Goal: Task Accomplishment & Management: Use online tool/utility

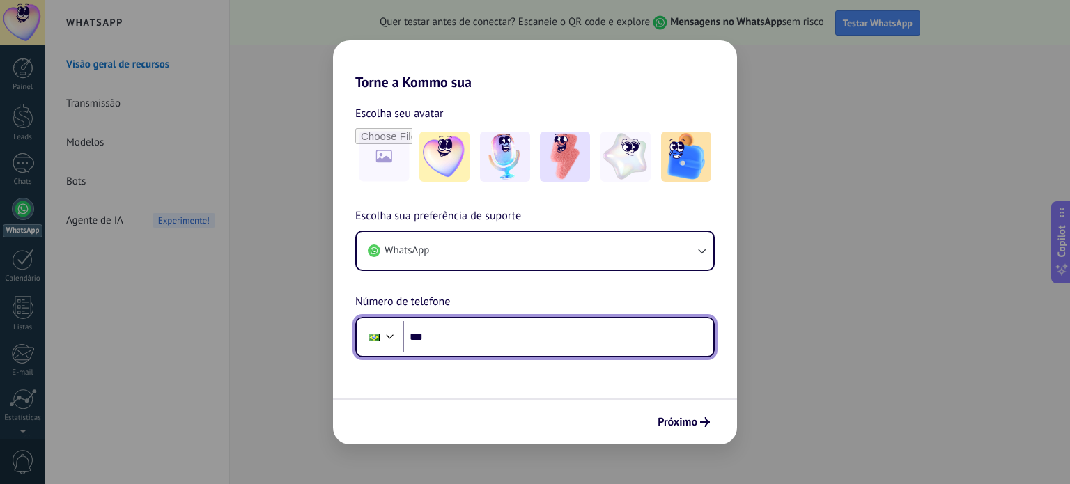
click at [471, 342] on input "***" at bounding box center [558, 337] width 311 height 32
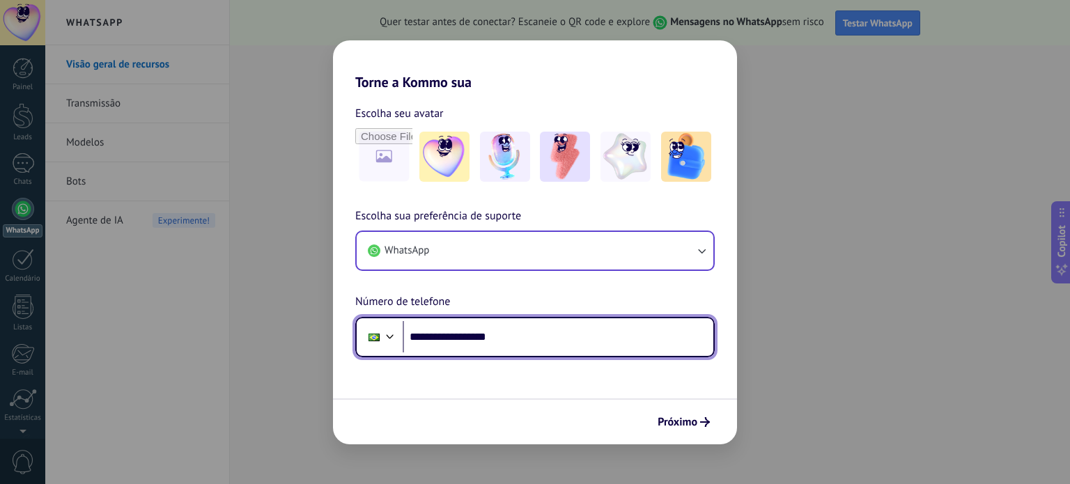
type input "**********"
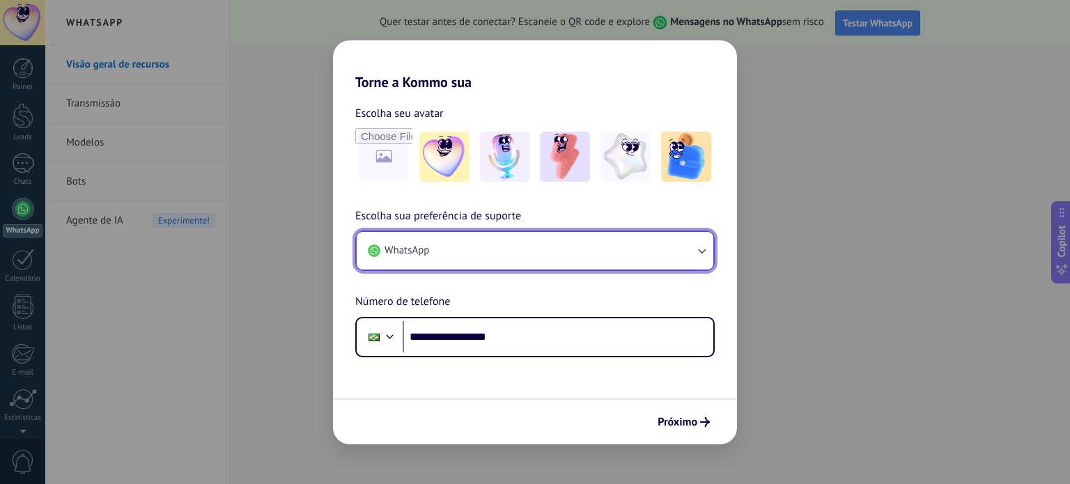
click at [683, 247] on button "WhatsApp" at bounding box center [535, 251] width 357 height 38
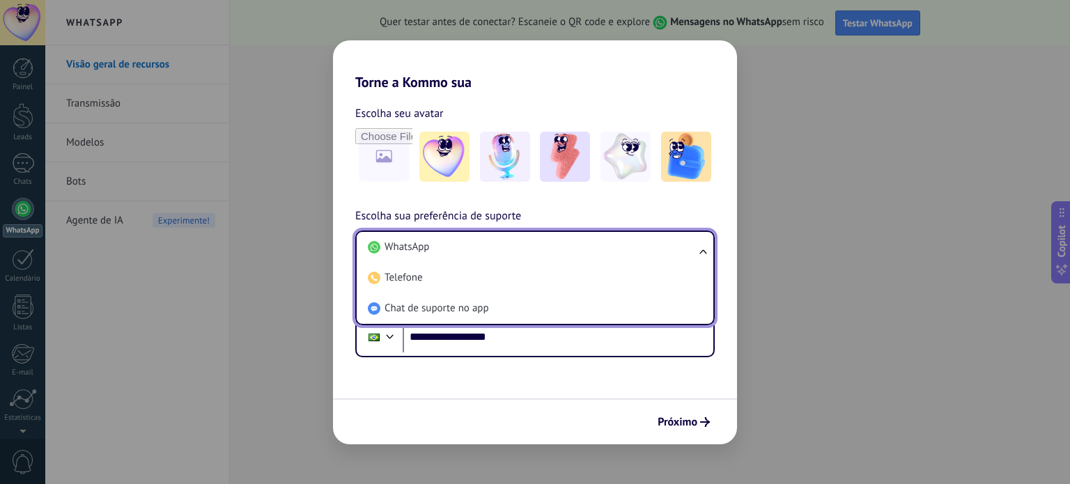
drag, startPoint x: 638, startPoint y: 246, endPoint x: 658, endPoint y: 265, distance: 27.6
click at [639, 246] on li "WhatsApp" at bounding box center [532, 247] width 340 height 31
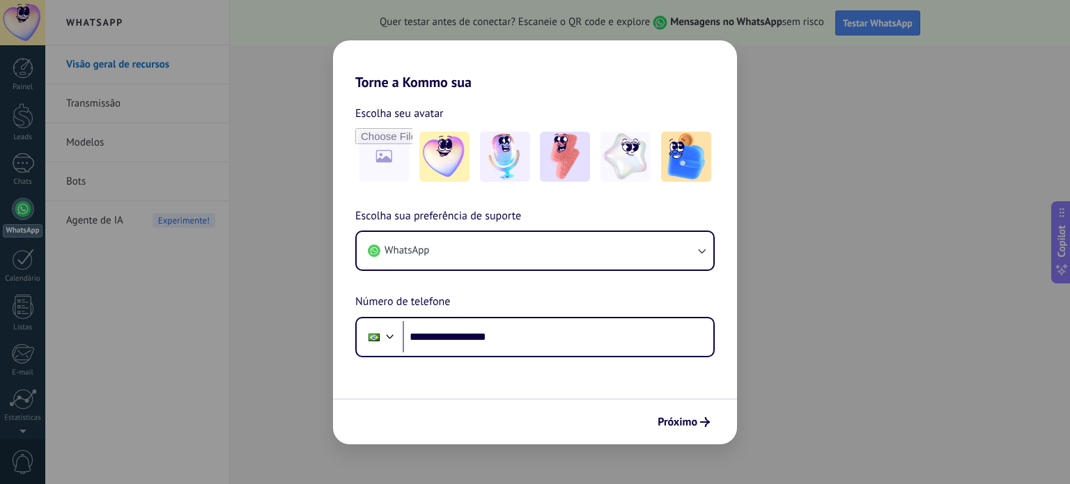
drag, startPoint x: 690, startPoint y: 424, endPoint x: 712, endPoint y: 430, distance: 23.1
click at [689, 425] on span "Próximo" at bounding box center [677, 422] width 40 height 10
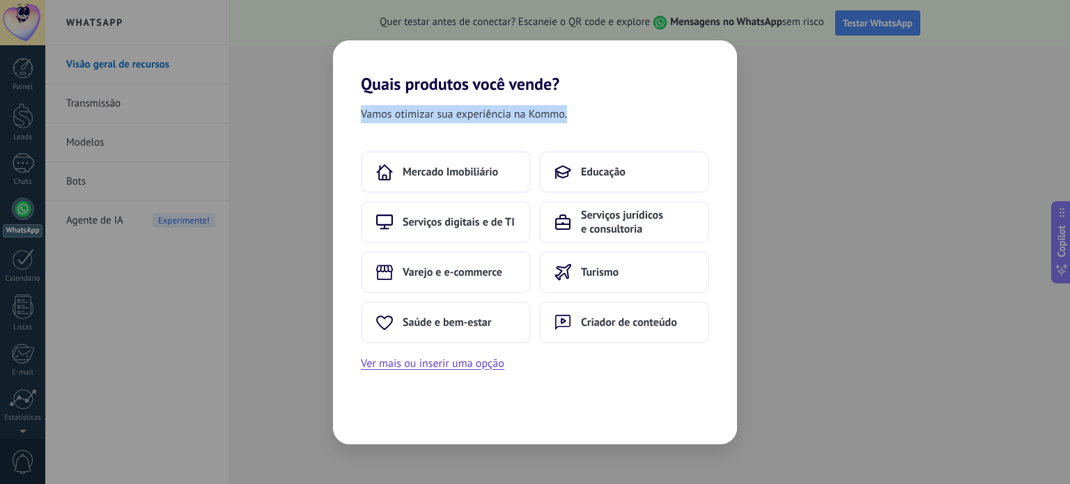
drag, startPoint x: 390, startPoint y: 123, endPoint x: 579, endPoint y: 124, distance: 188.7
click at [579, 124] on div "Vamos otimizar sua experiência na Kommo." at bounding box center [535, 117] width 404 height 24
click at [612, 108] on div "Vamos otimizar sua experiência na Kommo." at bounding box center [535, 117] width 404 height 24
drag, startPoint x: 356, startPoint y: 114, endPoint x: 568, endPoint y: 118, distance: 212.4
click at [568, 118] on div "Vamos otimizar sua experiência na Kommo." at bounding box center [535, 117] width 404 height 24
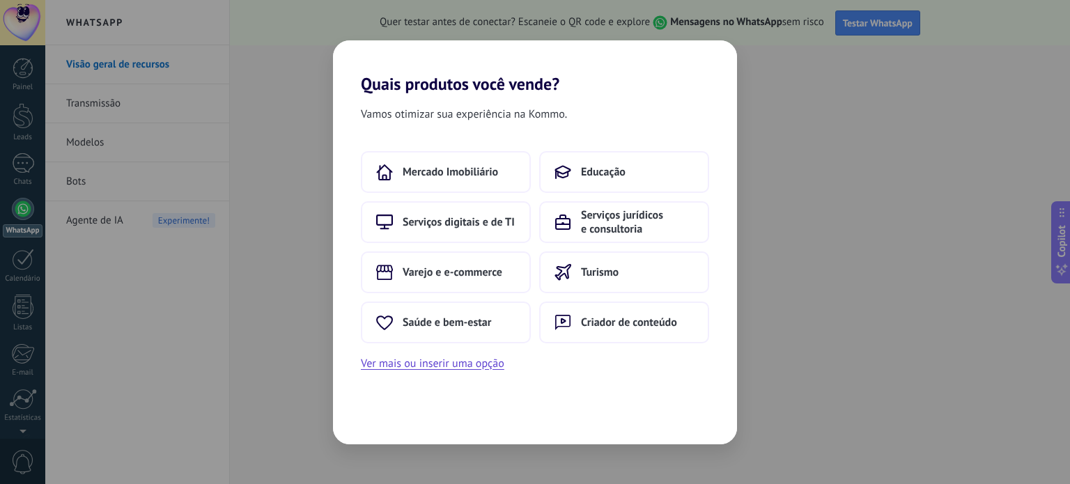
click at [579, 106] on div "Vamos otimizar sua experiência na Kommo." at bounding box center [535, 117] width 404 height 24
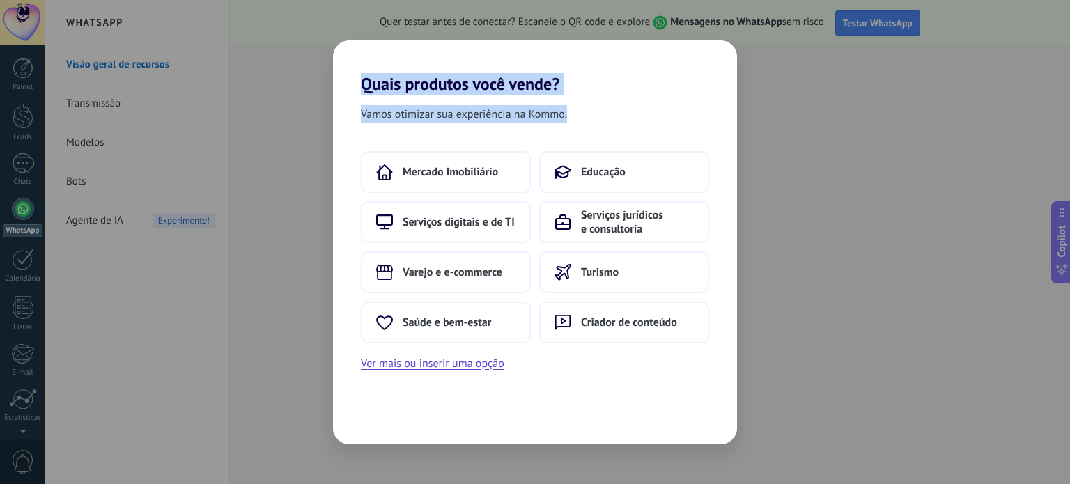
drag, startPoint x: 574, startPoint y: 117, endPoint x: 365, endPoint y: 82, distance: 211.8
click at [361, 85] on div "Quais produtos você vende? Vamos otimizar sua experiência na Kommo. Mercado Imo…" at bounding box center [535, 242] width 404 height 404
click at [404, 63] on h2 "Quais produtos você vende?" at bounding box center [535, 67] width 404 height 54
click at [450, 77] on h2 "Quais produtos você vende?" at bounding box center [535, 67] width 404 height 54
drag, startPoint x: 579, startPoint y: 119, endPoint x: 345, endPoint y: 79, distance: 237.5
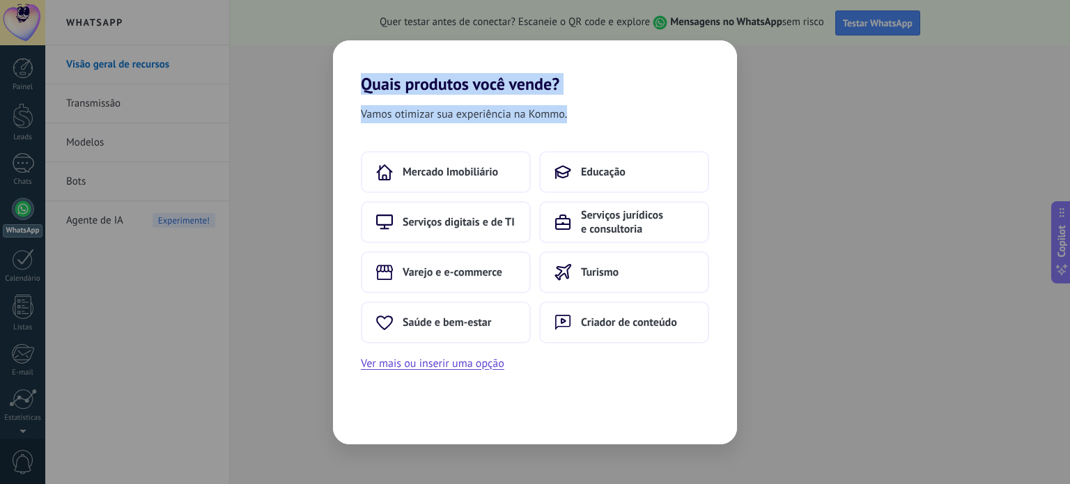
click at [345, 79] on div "Quais produtos você vende? Vamos otimizar sua experiência na Kommo. Mercado Imo…" at bounding box center [535, 242] width 404 height 404
click at [582, 90] on h2 "Quais produtos você vende?" at bounding box center [535, 67] width 404 height 54
drag, startPoint x: 574, startPoint y: 116, endPoint x: 352, endPoint y: 81, distance: 224.9
click at [352, 81] on div "Quais produtos você vende? Vamos otimizar sua experiência na Kommo. Mercado Imo…" at bounding box center [535, 242] width 404 height 404
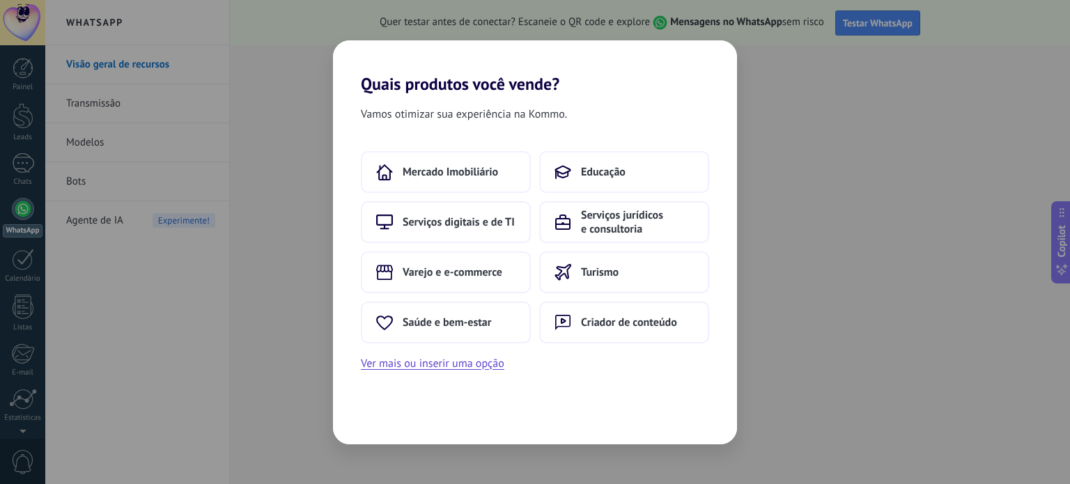
click at [583, 103] on div "Vamos otimizar sua experiência na Kommo. Mercado Imobiliário Educação Serviços …" at bounding box center [535, 269] width 404 height 350
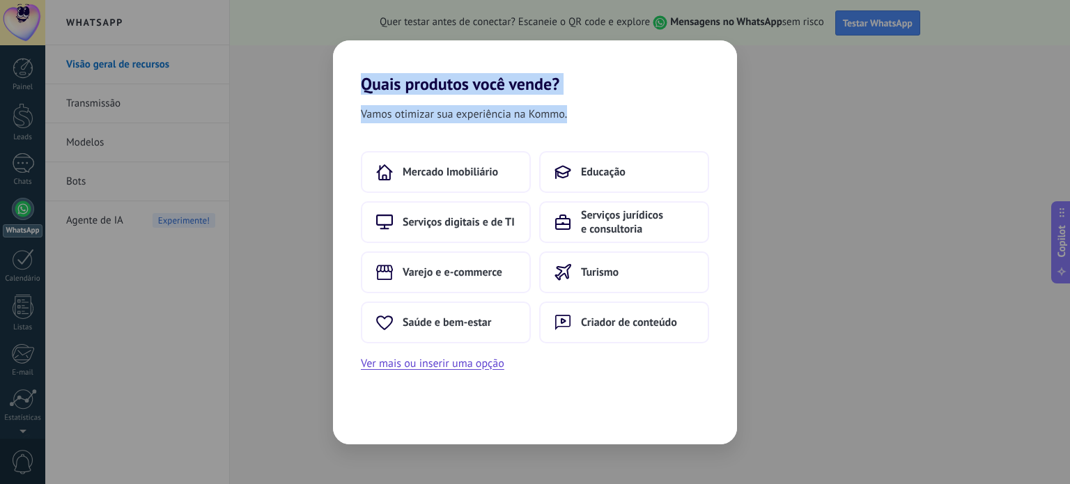
drag, startPoint x: 570, startPoint y: 118, endPoint x: 352, endPoint y: 77, distance: 221.7
click at [352, 77] on div "Quais produtos você vende? Vamos otimizar sua experiência na Kommo. Mercado Imo…" at bounding box center [535, 242] width 404 height 404
click at [396, 65] on h2 "Quais produtos você vende?" at bounding box center [535, 67] width 404 height 54
click at [538, 91] on h2 "Quais produtos você vende?" at bounding box center [535, 67] width 404 height 54
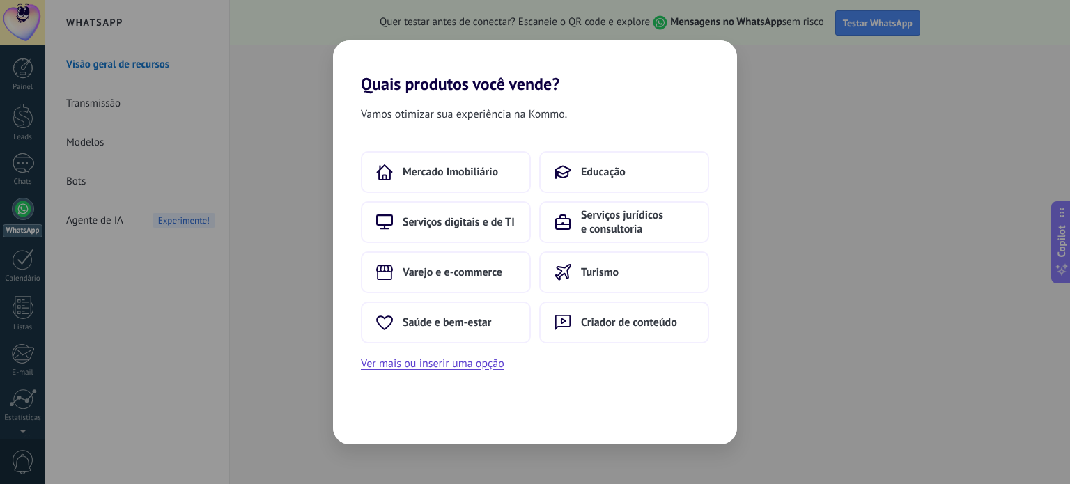
click at [635, 102] on div "Vamos otimizar sua experiência na Kommo. Mercado Imobiliário Educação Serviços …" at bounding box center [535, 269] width 404 height 350
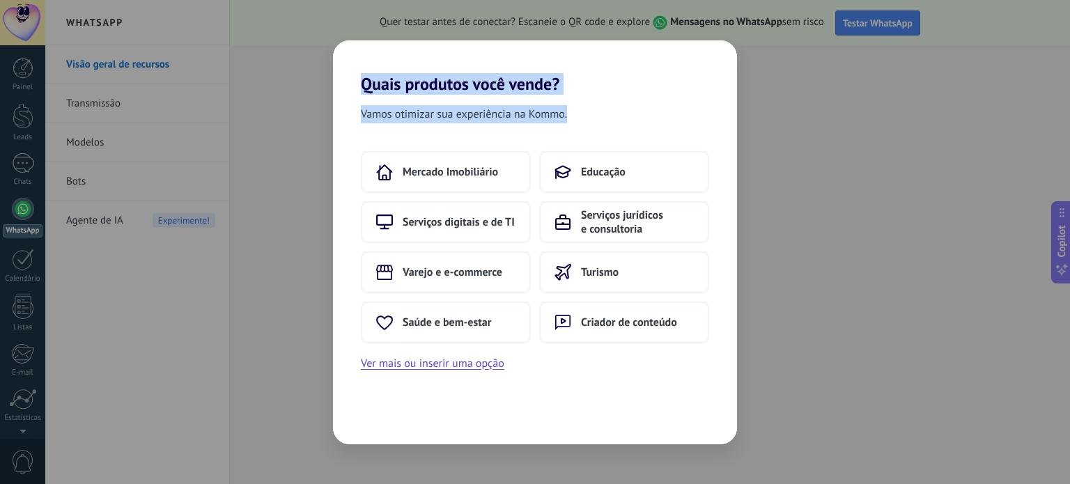
drag, startPoint x: 584, startPoint y: 122, endPoint x: 298, endPoint y: 77, distance: 289.0
click at [281, 77] on div "Quais produtos você vende? Vamos otimizar sua experiência na Kommo. Mercado Imo…" at bounding box center [535, 242] width 1070 height 484
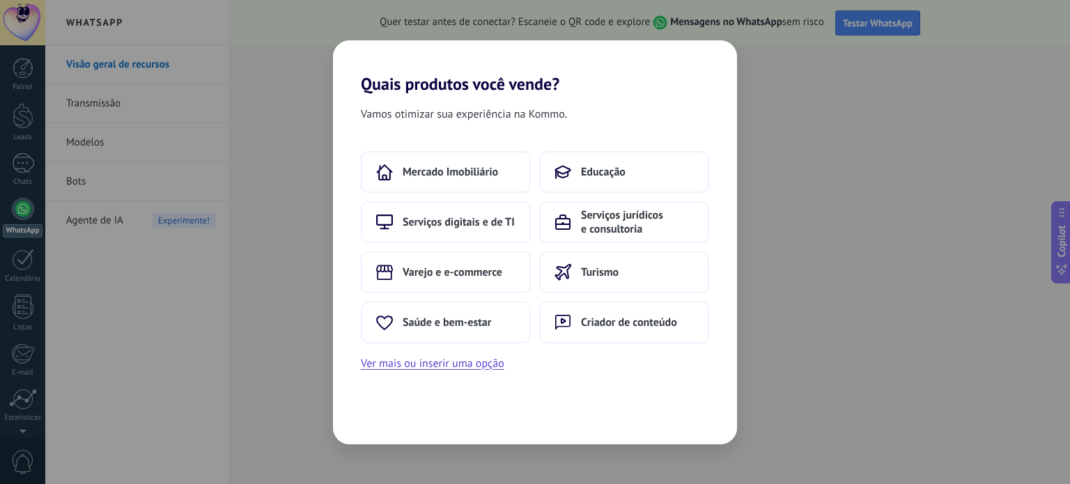
click at [637, 105] on div "Vamos otimizar sua experiência na Kommo." at bounding box center [535, 117] width 404 height 24
click at [492, 217] on span "Serviços digitais e de TI" at bounding box center [459, 222] width 112 height 14
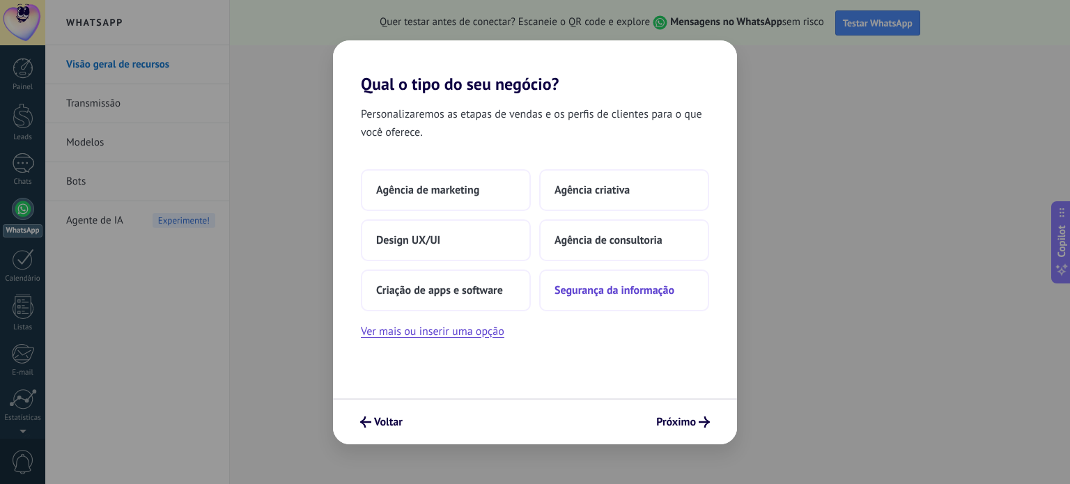
click at [631, 290] on span "Segurança da informação" at bounding box center [614, 290] width 120 height 14
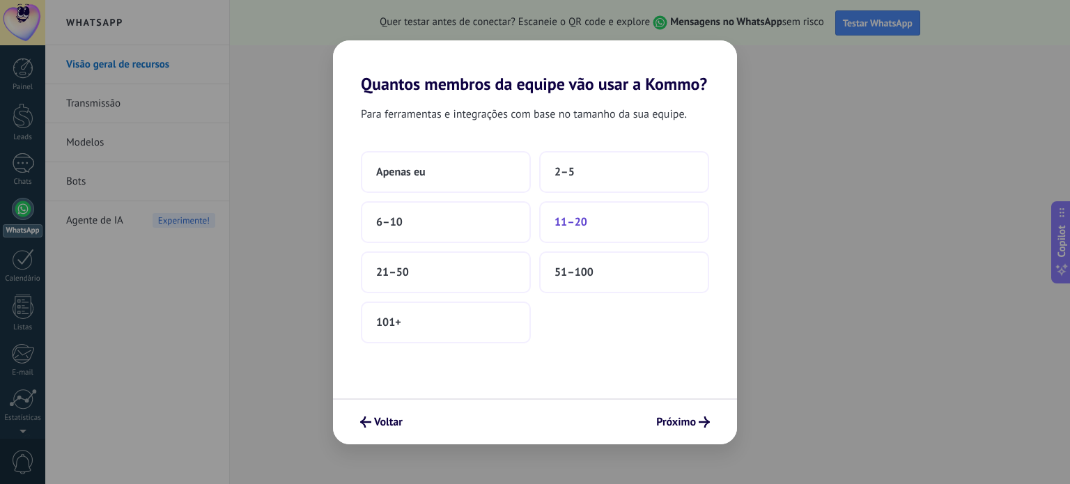
click at [568, 221] on span "11–20" at bounding box center [570, 222] width 33 height 14
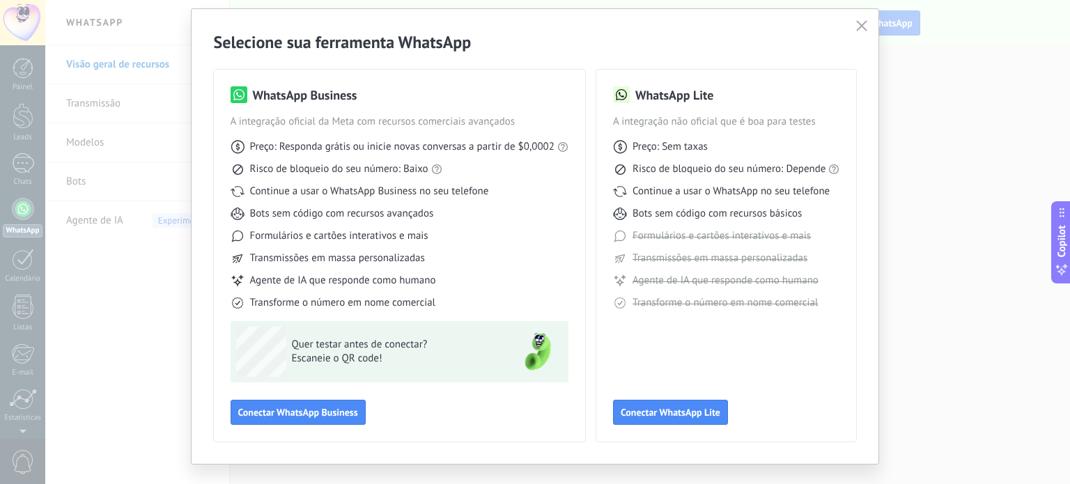
scroll to position [36, 0]
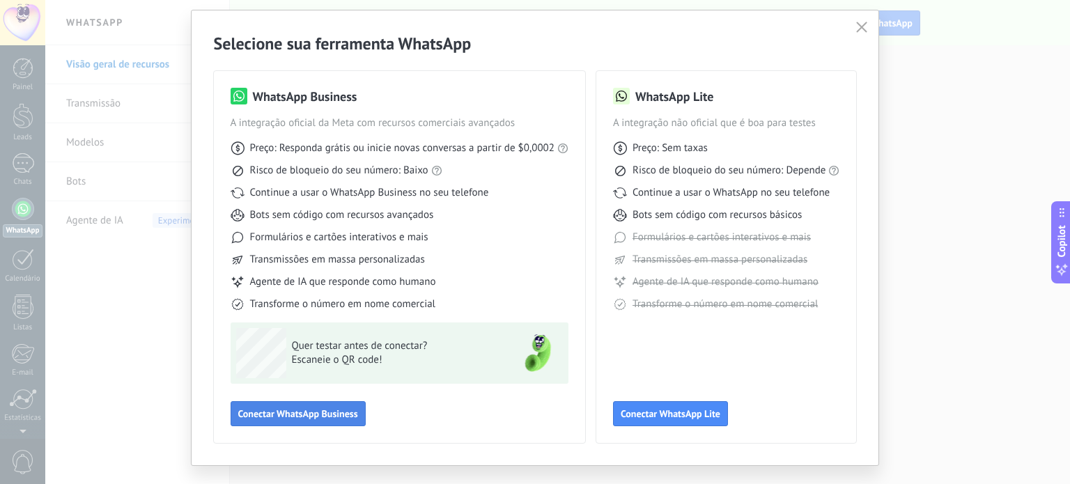
click at [334, 414] on span "Conectar WhatsApp Business" at bounding box center [298, 414] width 120 height 10
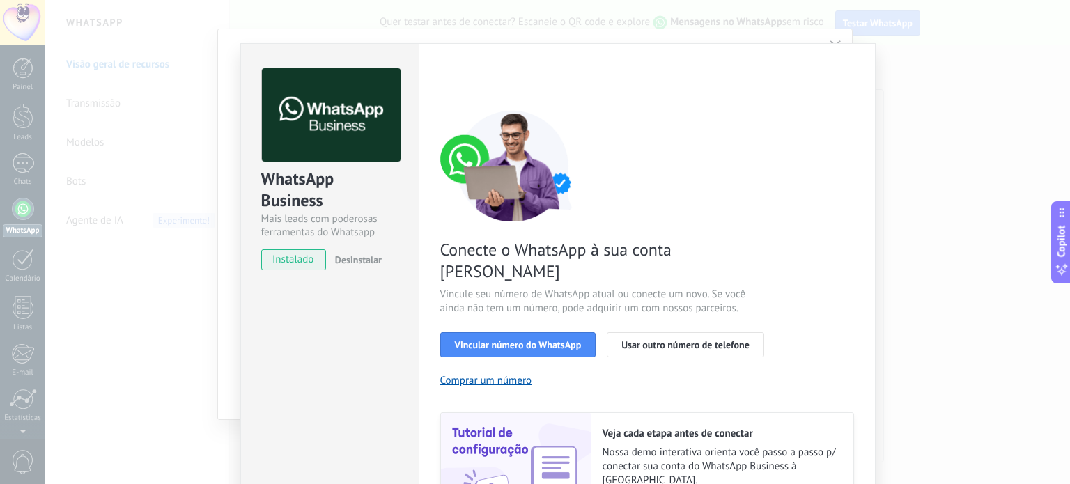
scroll to position [0, 0]
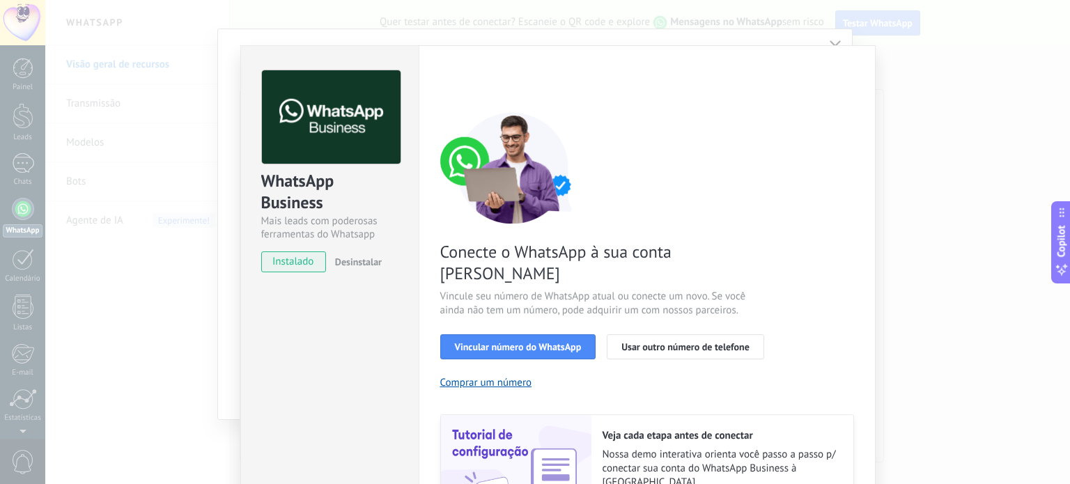
click at [570, 338] on div "Conecte o WhatsApp à sua conta Kommo Vincule seu número de WhatsApp atual ou co…" at bounding box center [647, 319] width 414 height 414
click at [569, 342] on span "Vincular número do WhatsApp" at bounding box center [518, 347] width 127 height 10
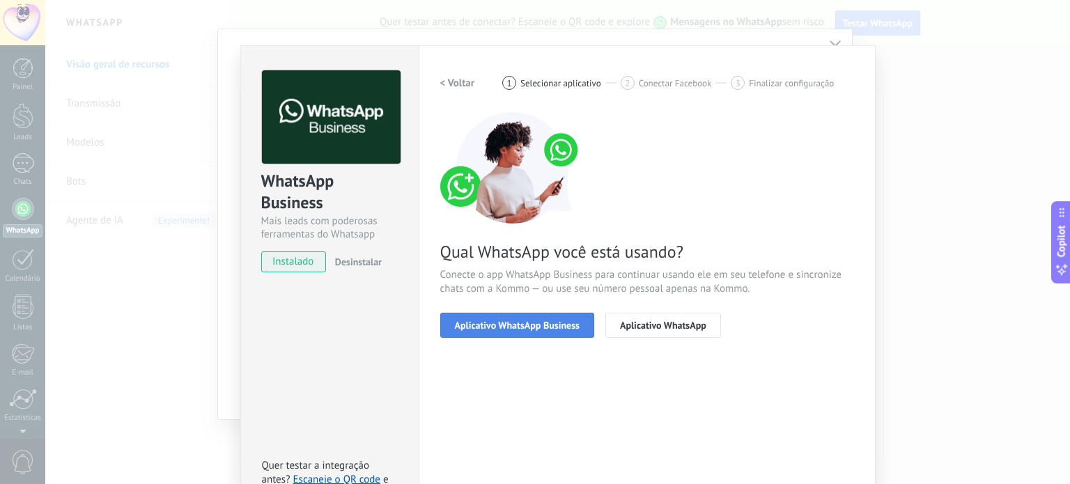
click at [544, 321] on span "Aplicativo WhatsApp Business" at bounding box center [517, 325] width 125 height 10
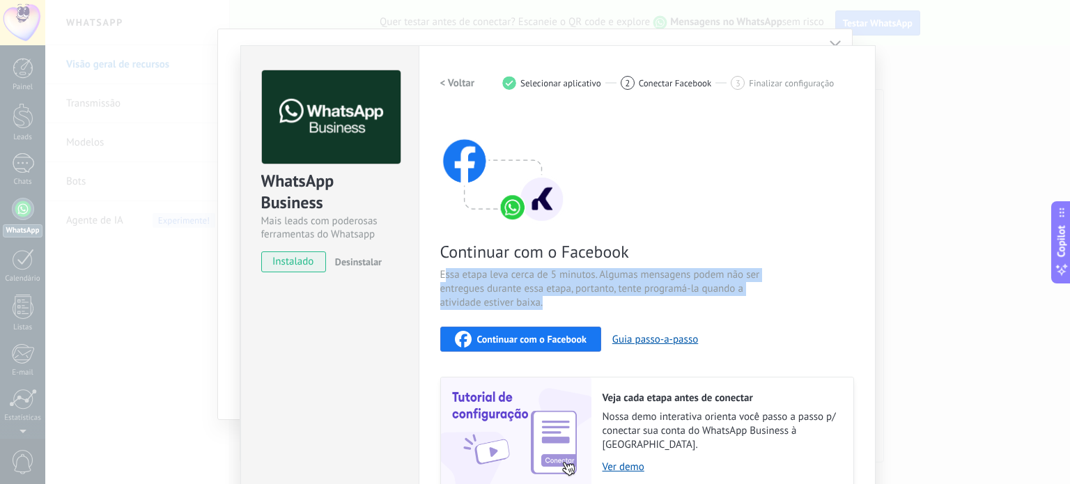
drag, startPoint x: 440, startPoint y: 279, endPoint x: 545, endPoint y: 311, distance: 110.1
click at [545, 311] on div "Continuar com o Facebook Essa etapa leva cerca de 5 minutos. Algumas mensagens …" at bounding box center [647, 300] width 414 height 376
click at [600, 301] on span "Essa etapa leva cerca de 5 minutos. Algumas mensagens podem não ser entregues d…" at bounding box center [605, 289] width 331 height 42
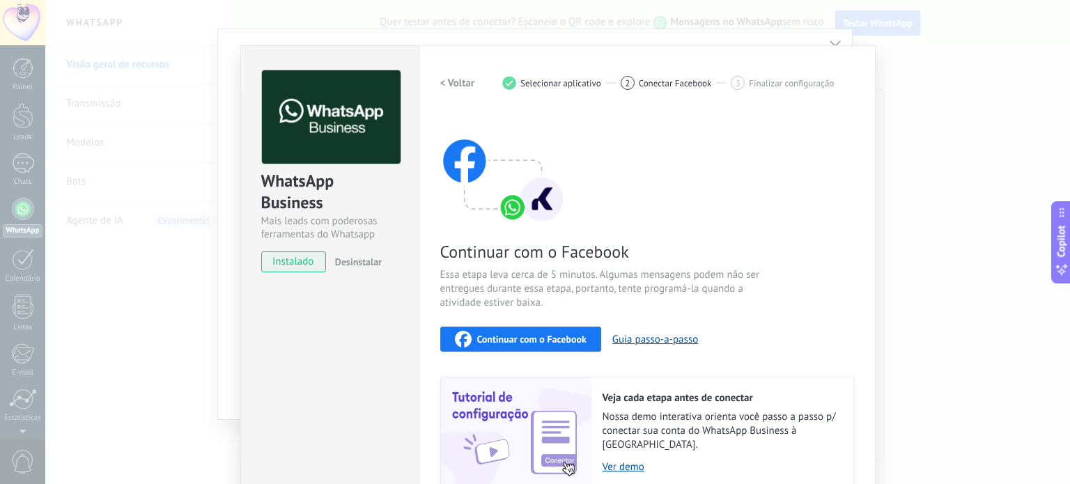
click at [574, 323] on div "Continuar com o Facebook Essa etapa leva cerca de 5 minutos. Algumas mensagens …" at bounding box center [647, 300] width 414 height 376
click at [581, 334] on span "Continuar com o Facebook" at bounding box center [531, 339] width 109 height 10
click at [866, 63] on div "Configurações Autorização This tab logs the users who have granted integration …" at bounding box center [647, 298] width 457 height 506
click at [898, 68] on div "WhatsApp Business Mais leads com poderosas ferramentas do Whatsapp instalado De…" at bounding box center [557, 242] width 1024 height 484
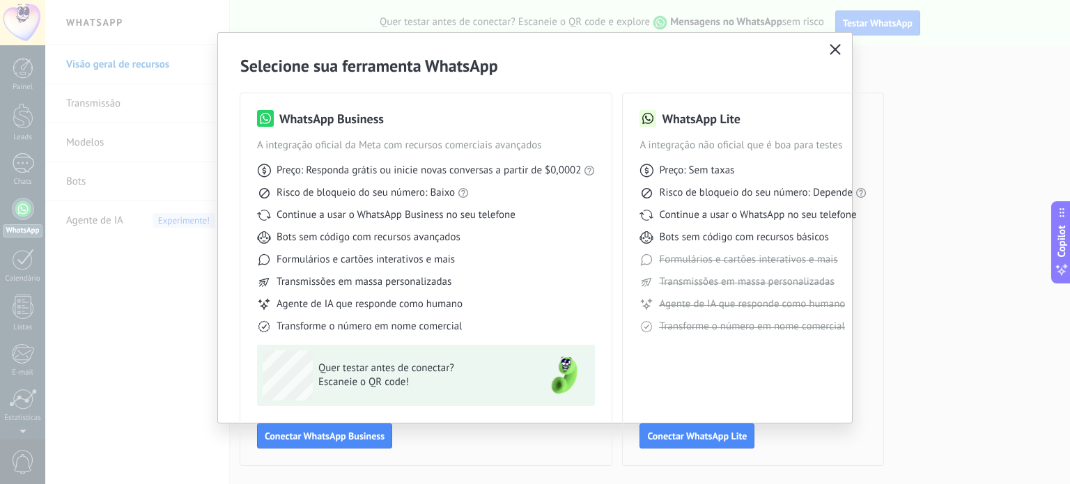
scroll to position [17, 0]
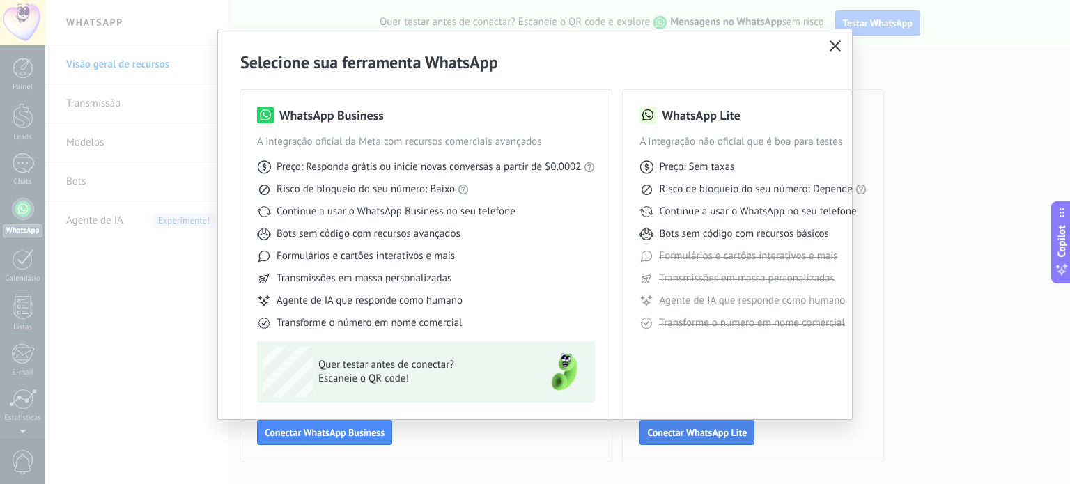
click at [732, 433] on span "Conectar WhatsApp Lite" at bounding box center [697, 433] width 100 height 10
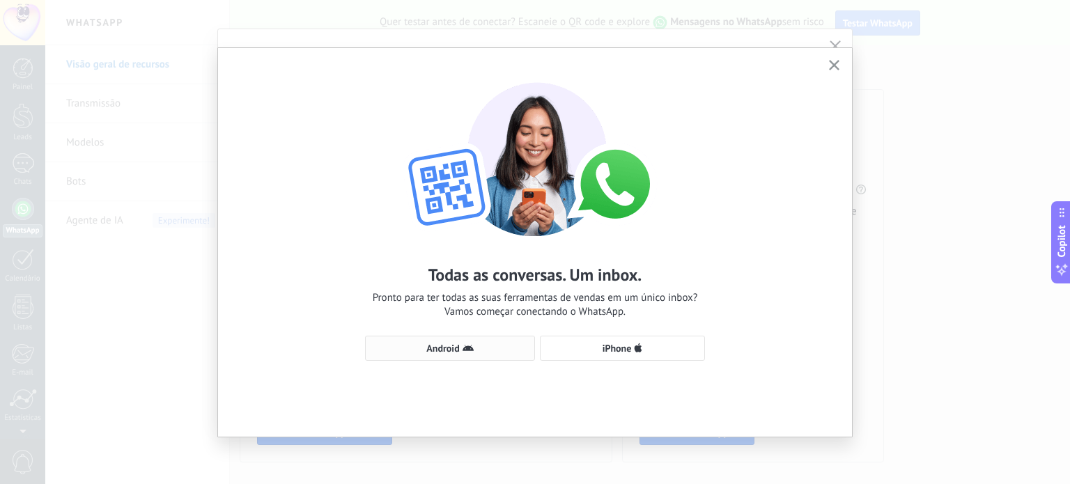
click at [481, 341] on button "Android" at bounding box center [450, 348] width 170 height 25
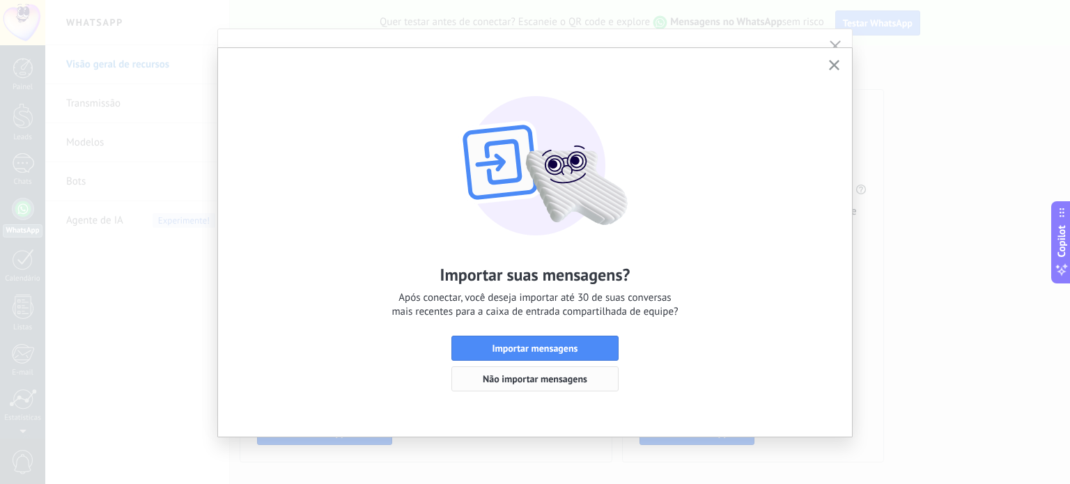
click at [547, 386] on button "Não importar mensagens" at bounding box center [534, 378] width 167 height 25
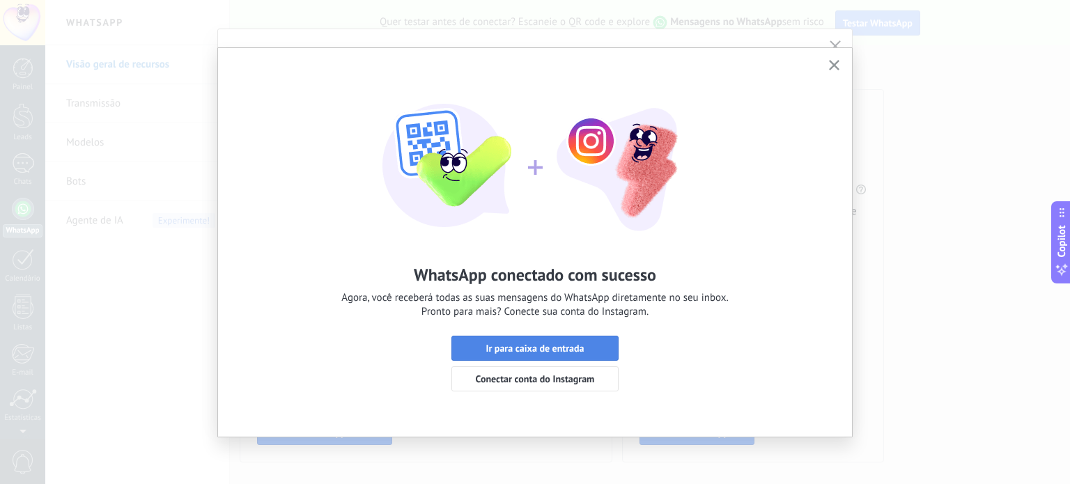
click at [556, 353] on span "Ir para caixa de entrada" at bounding box center [534, 348] width 98 height 10
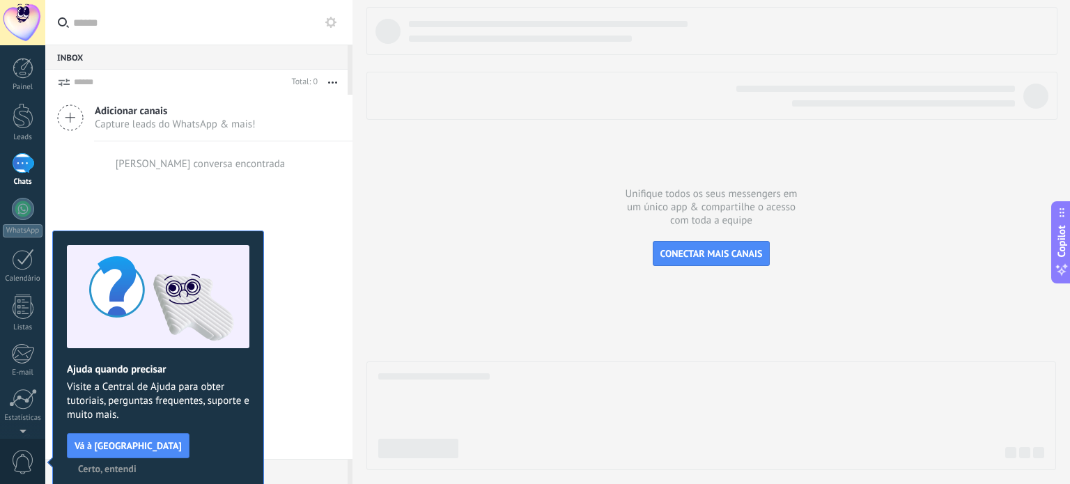
click at [136, 464] on span "Certo, entendi" at bounding box center [107, 469] width 58 height 10
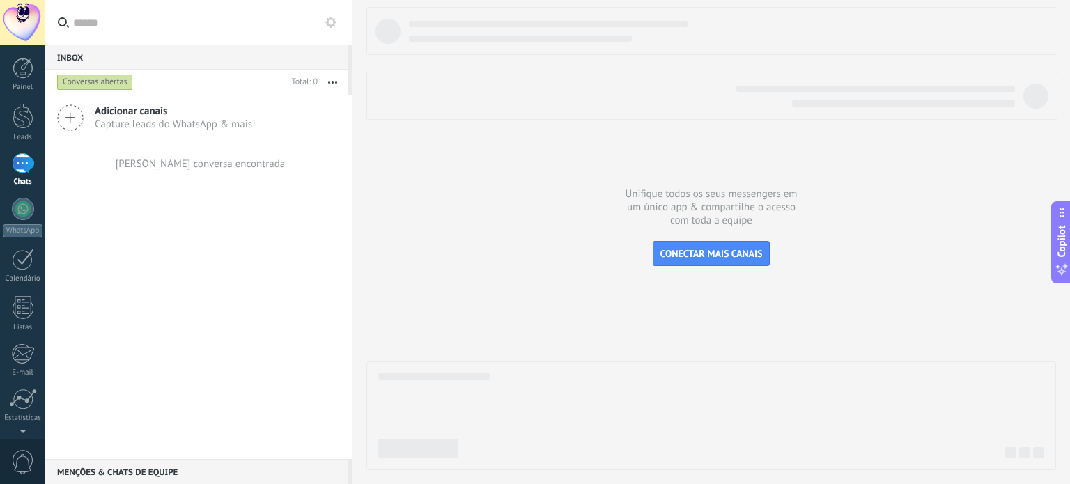
click at [75, 120] on icon at bounding box center [70, 117] width 26 height 26
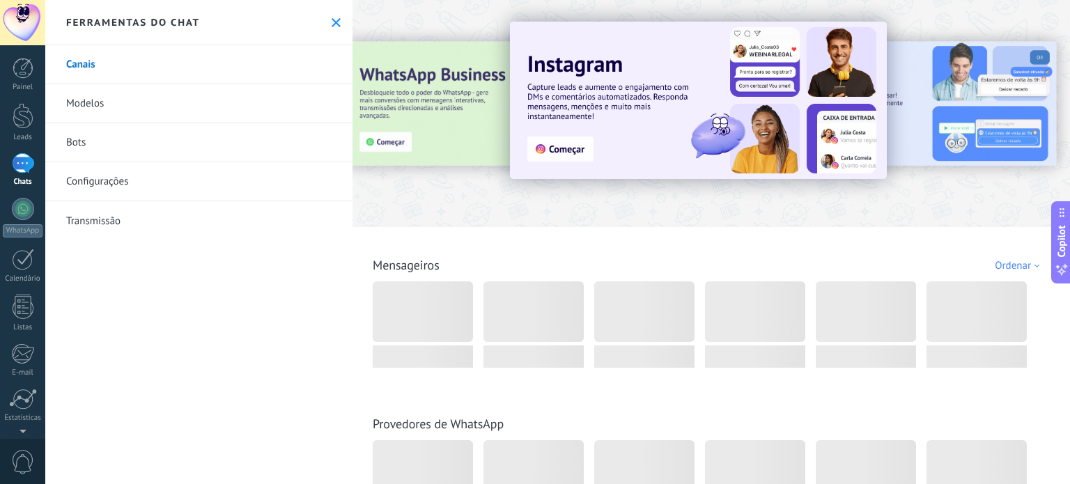
click at [331, 22] on use at bounding box center [335, 22] width 9 height 9
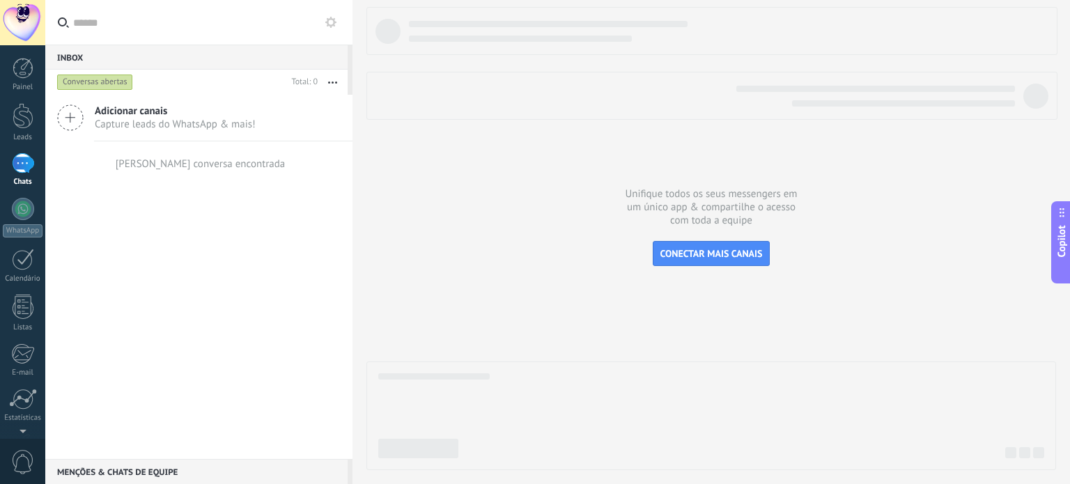
click at [13, 166] on div at bounding box center [23, 163] width 22 height 20
click at [29, 63] on div at bounding box center [23, 68] width 21 height 21
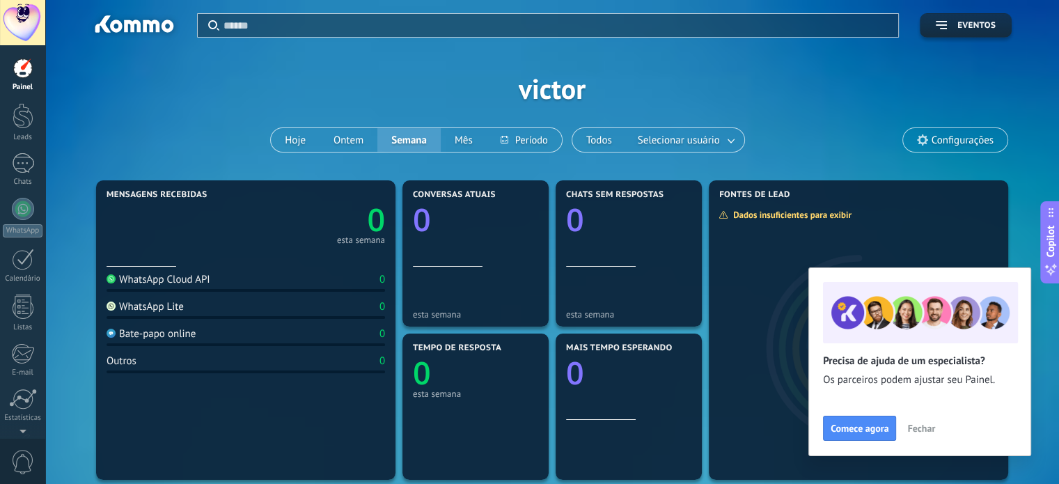
click at [923, 430] on span "Fechar" at bounding box center [921, 428] width 28 height 10
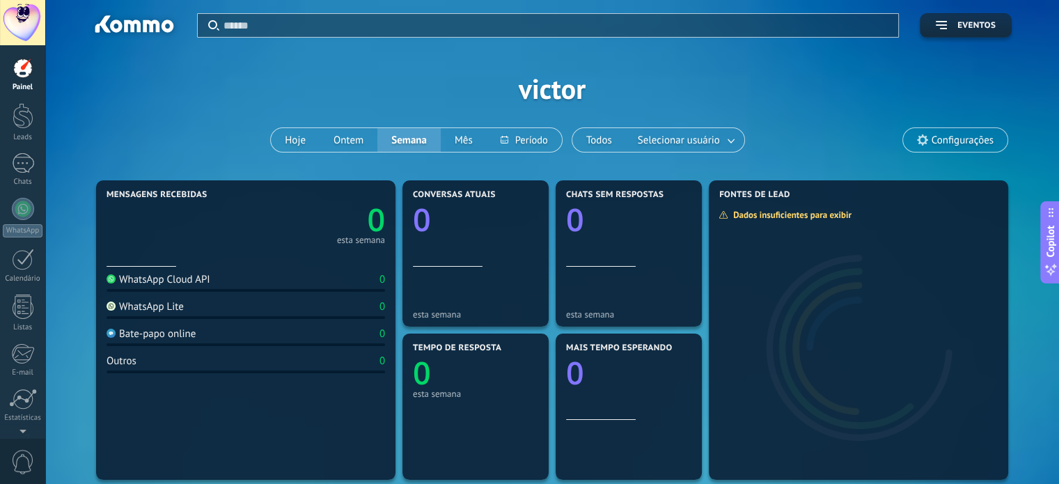
click at [209, 111] on div "Aplicar Eventos [PERSON_NAME] Ontem Semana Mês Todos Selecionar usuário Configu…" at bounding box center [552, 88] width 972 height 177
click at [226, 102] on div "Aplicar Eventos [PERSON_NAME] Ontem Semana Mês Todos Selecionar usuário Configu…" at bounding box center [552, 88] width 972 height 177
click at [17, 125] on div at bounding box center [23, 116] width 21 height 26
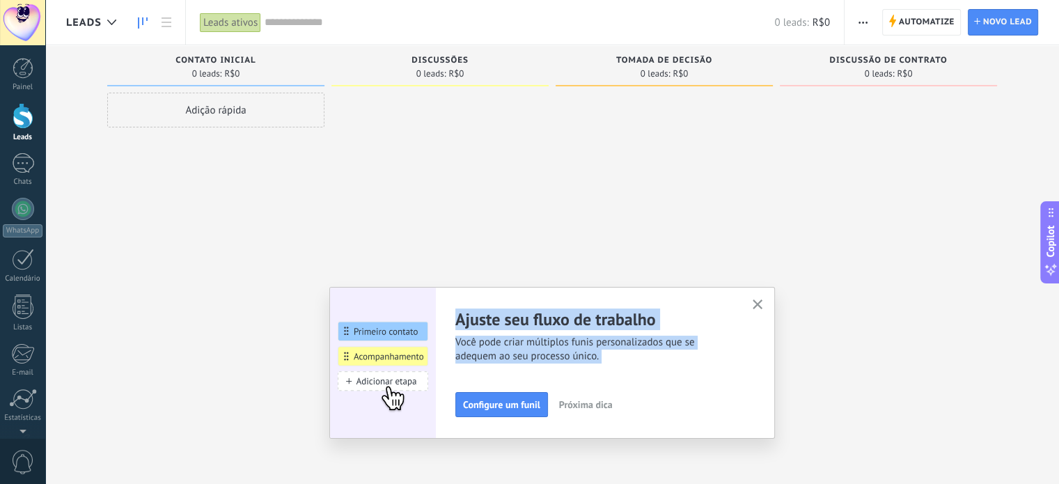
drag, startPoint x: 459, startPoint y: 315, endPoint x: 465, endPoint y: 324, distance: 11.0
click at [465, 324] on div "Ajuste seu fluxo de trabalho Você pode criar múltiplos funis personalizados que…" at bounding box center [552, 363] width 403 height 109
click at [763, 311] on span "button" at bounding box center [758, 305] width 10 height 12
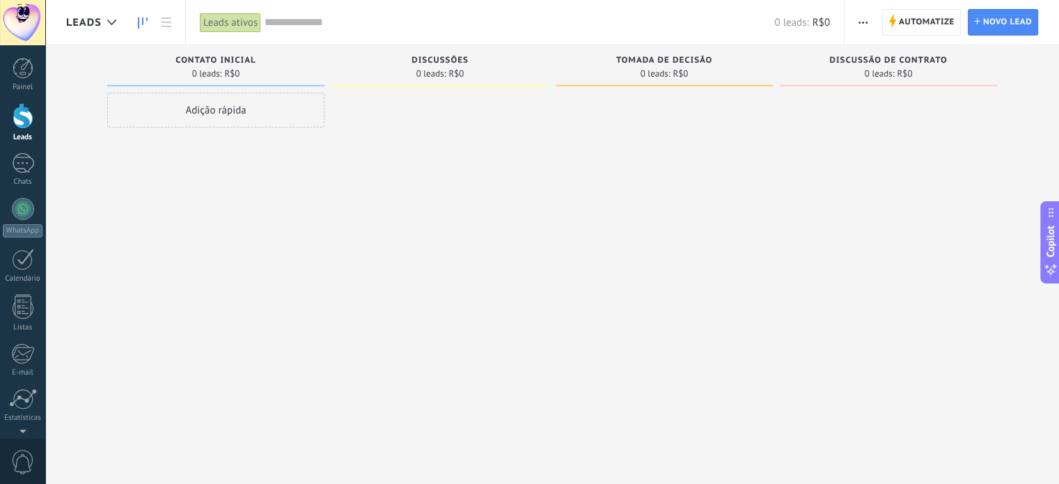
click at [508, 242] on div at bounding box center [439, 244] width 217 height 302
click at [20, 166] on div at bounding box center [23, 163] width 22 height 20
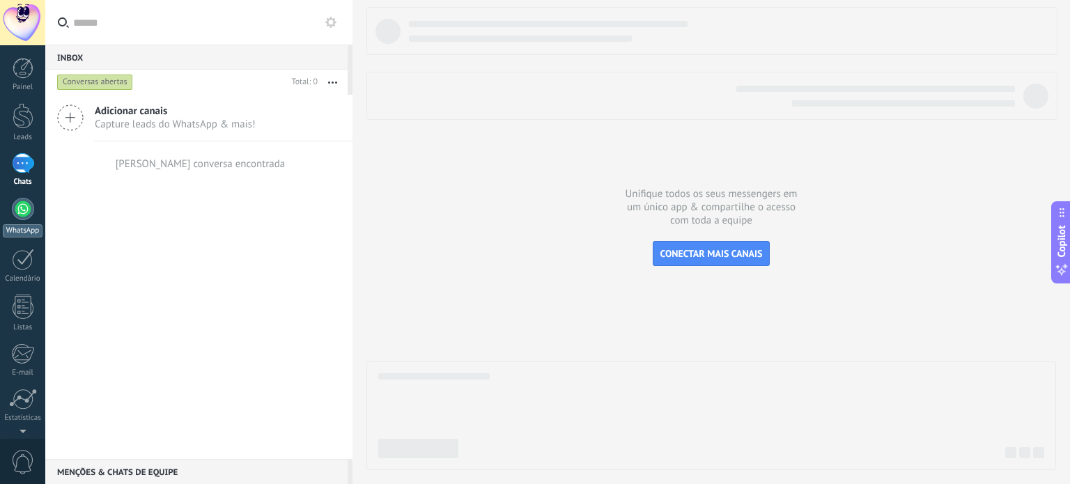
click at [14, 203] on div at bounding box center [23, 209] width 22 height 22
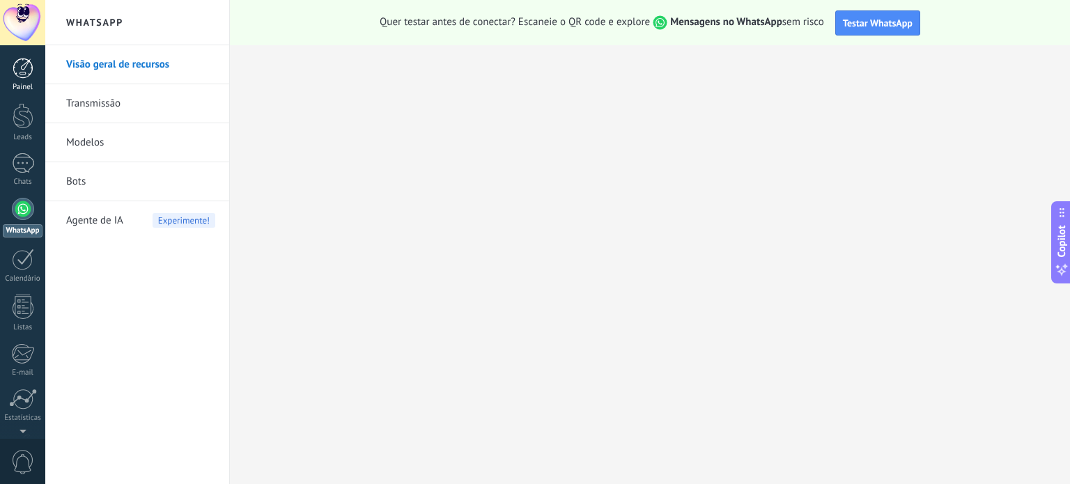
click at [16, 72] on div at bounding box center [23, 68] width 21 height 21
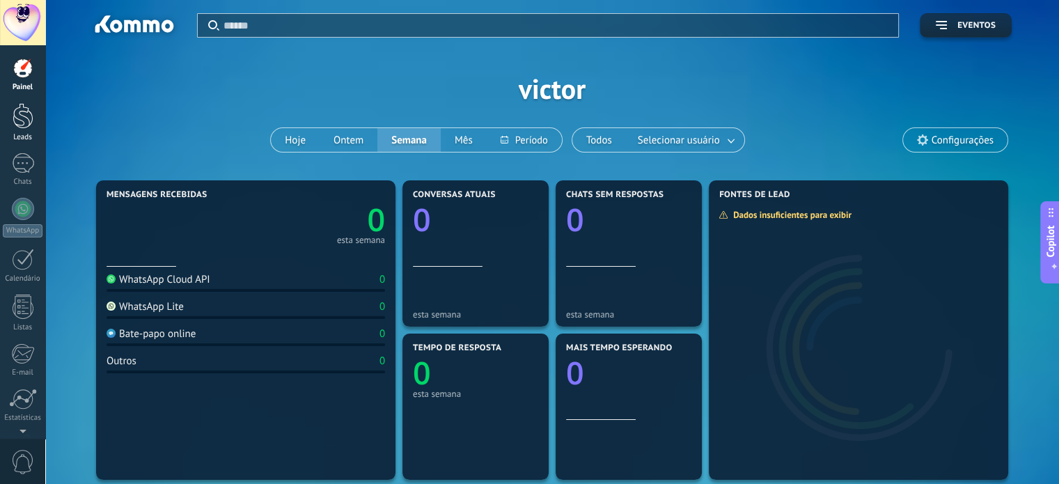
click at [6, 111] on link "Leads" at bounding box center [22, 122] width 45 height 39
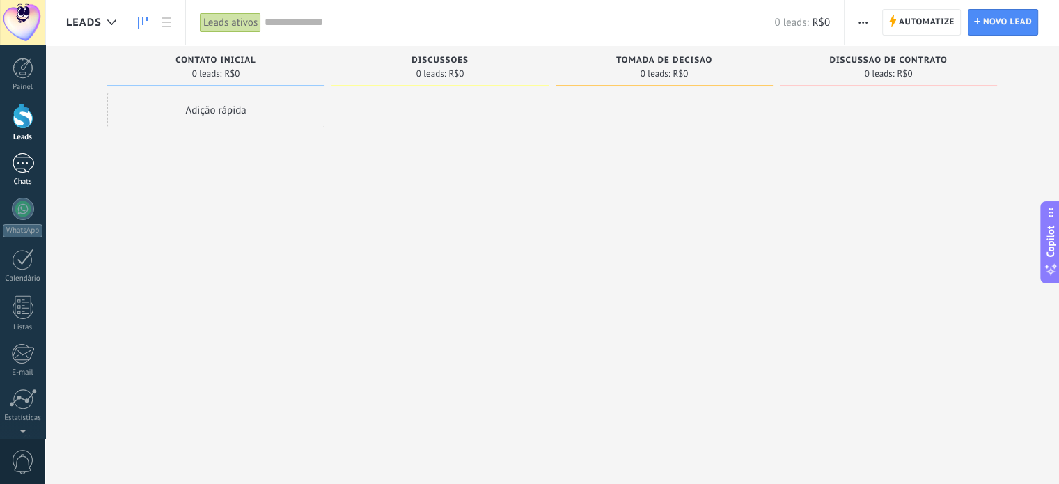
click at [25, 164] on div at bounding box center [23, 163] width 22 height 20
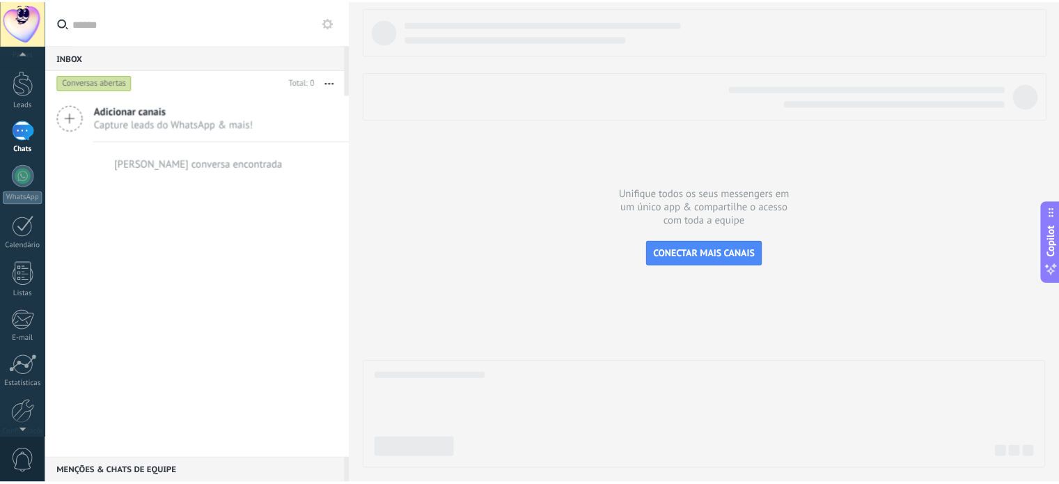
scroll to position [95, 0]
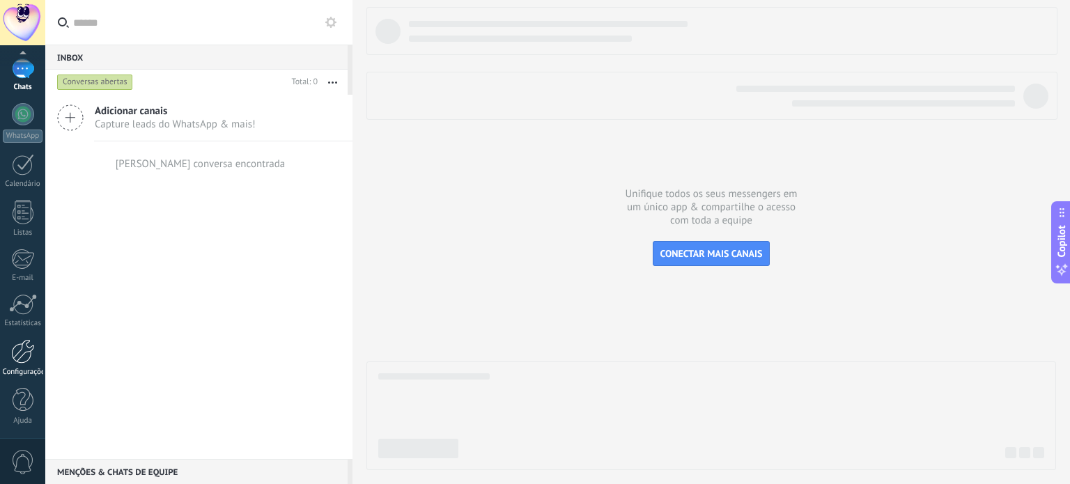
click at [15, 347] on div at bounding box center [23, 351] width 24 height 24
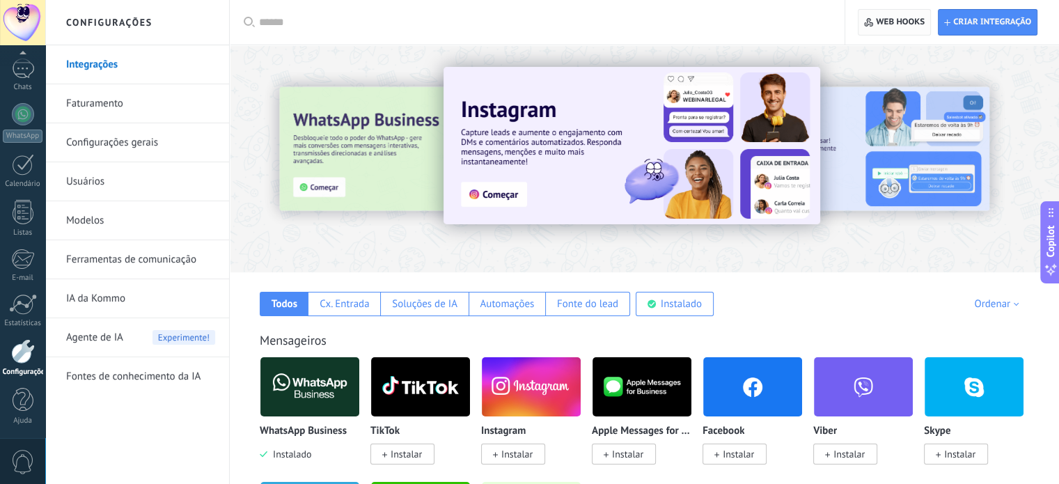
click at [883, 18] on span "Web hooks 0" at bounding box center [900, 22] width 49 height 11
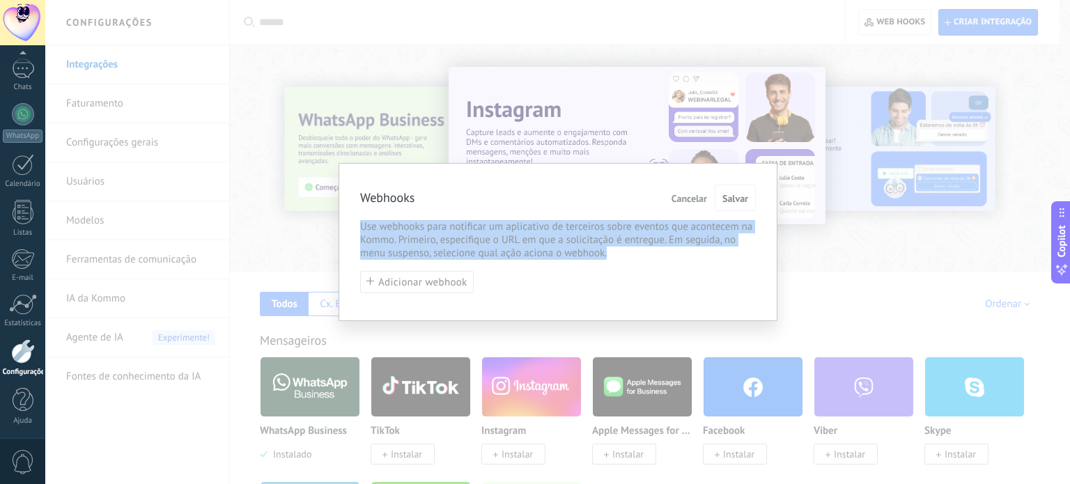
drag, startPoint x: 377, startPoint y: 226, endPoint x: 617, endPoint y: 256, distance: 241.4
click at [617, 256] on div "Webhooks Cancelar Salvar Use webhooks para notificar um aplicativo de terceiros…" at bounding box center [557, 242] width 439 height 158
click at [692, 194] on span "Cancelar" at bounding box center [689, 199] width 36 height 10
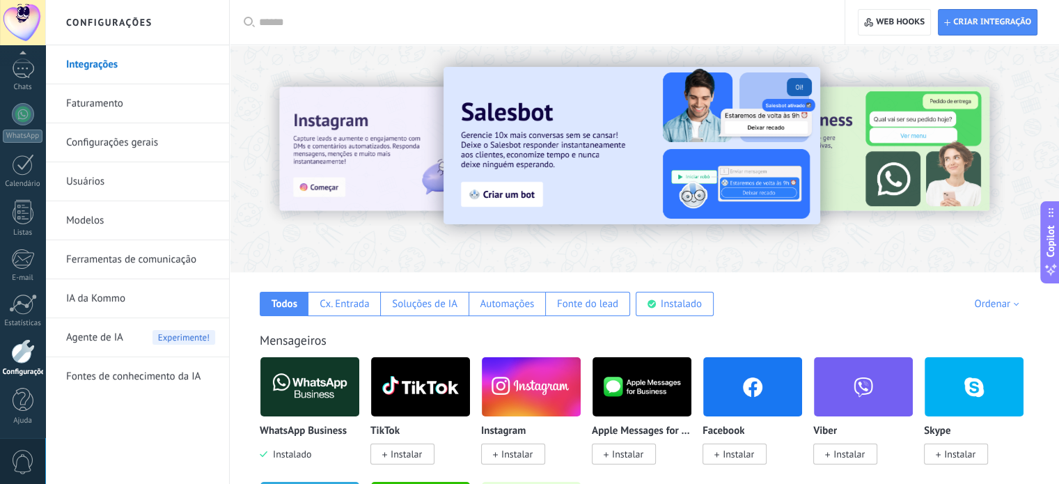
click at [132, 162] on link "Usuários" at bounding box center [140, 181] width 149 height 39
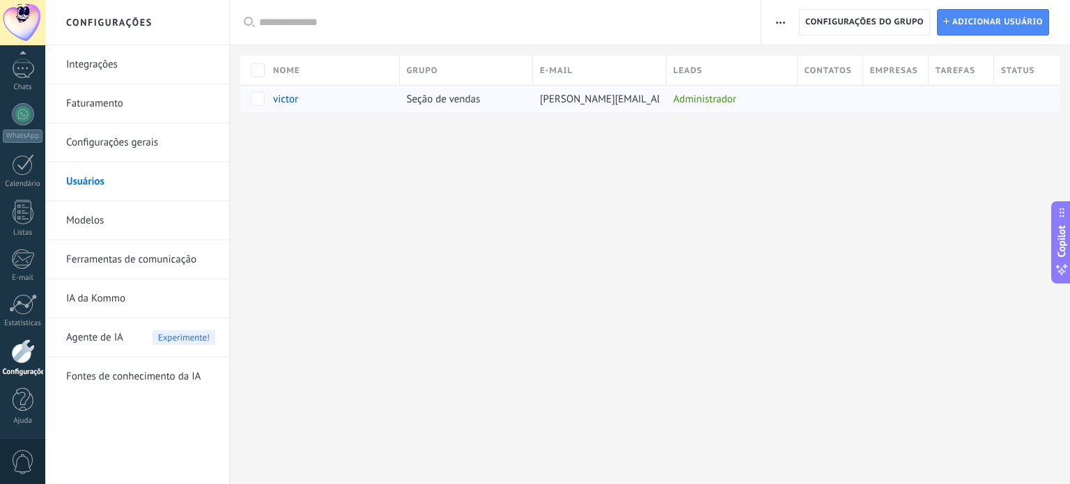
click at [483, 97] on div "Seção de vendas" at bounding box center [463, 99] width 127 height 26
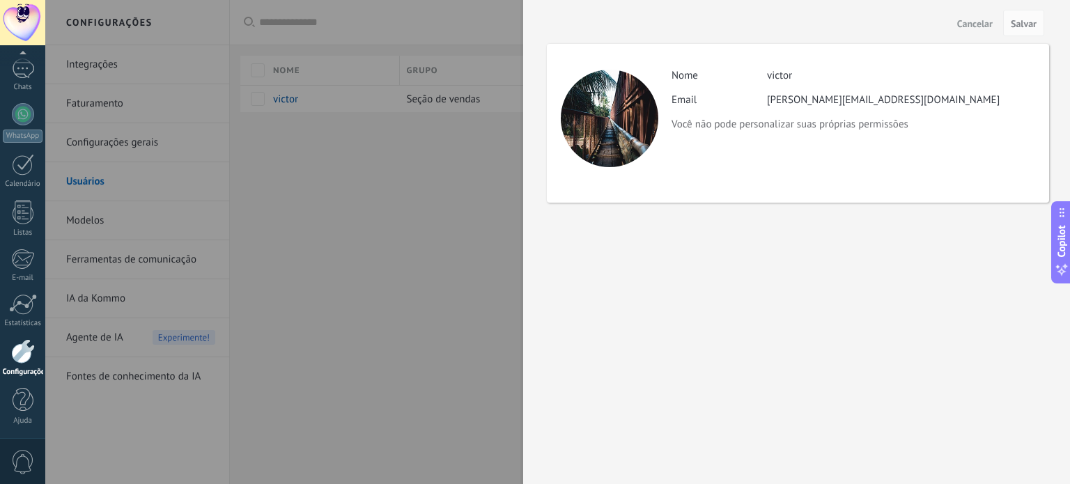
click at [977, 20] on span "Cancelar" at bounding box center [975, 24] width 36 height 10
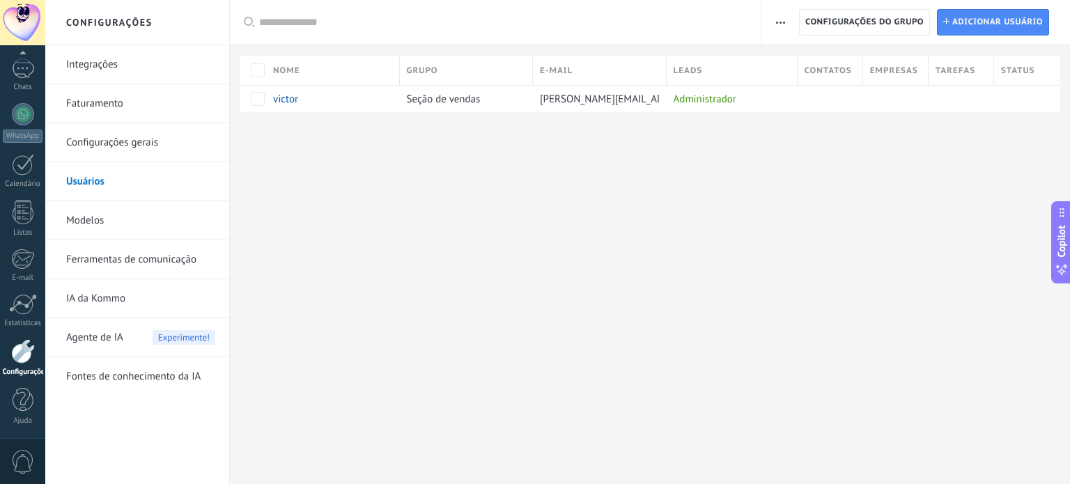
click at [131, 228] on link "Modelos" at bounding box center [140, 220] width 149 height 39
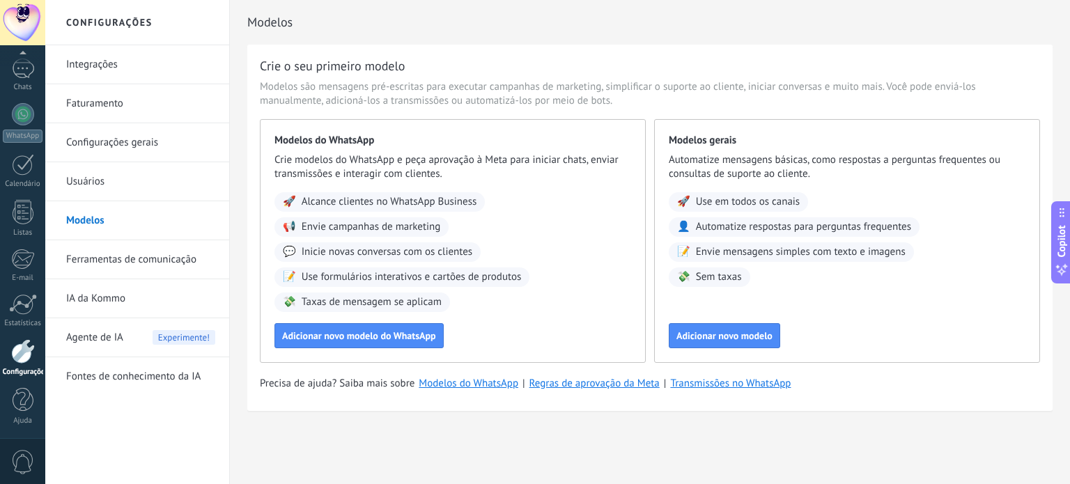
click at [132, 258] on link "Ferramentas de comunicação" at bounding box center [140, 259] width 149 height 39
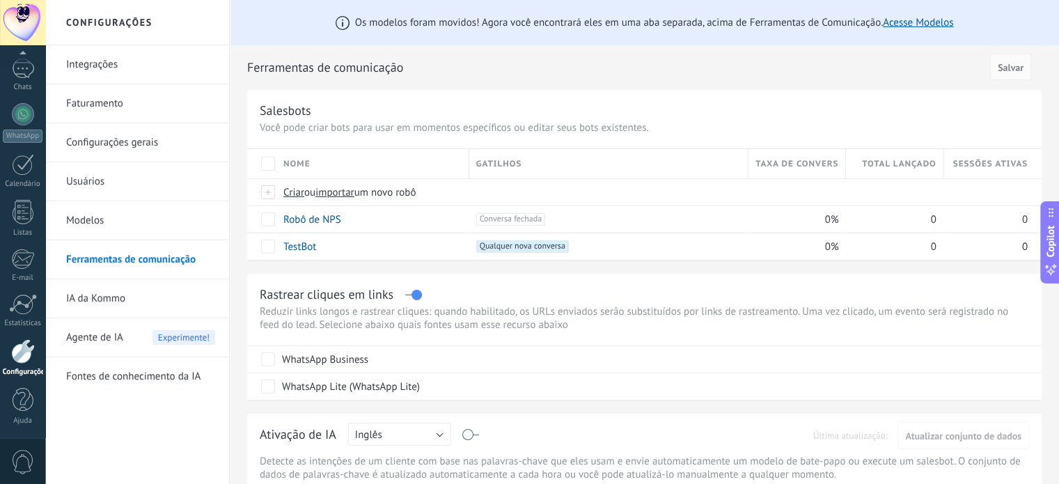
click at [125, 297] on link "IA da Kommo" at bounding box center [140, 298] width 149 height 39
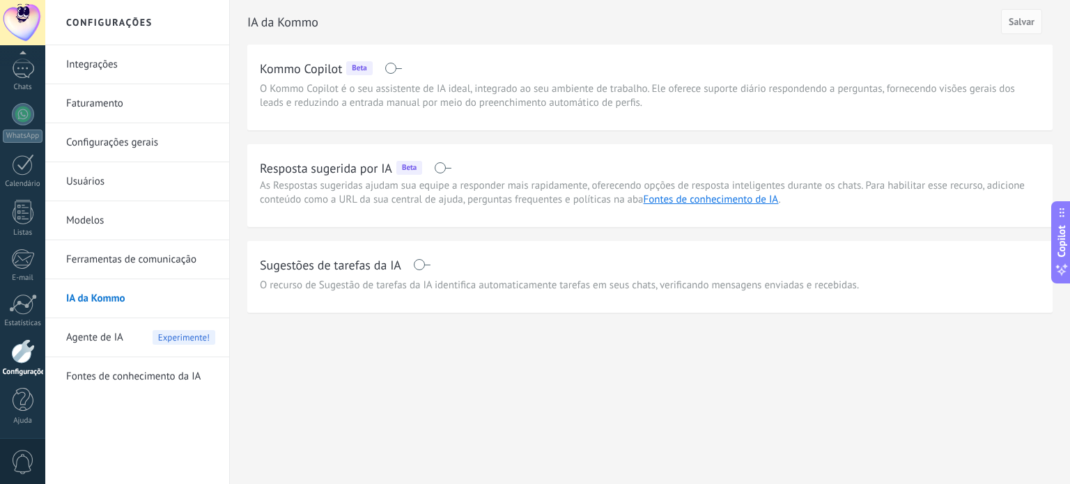
click at [126, 192] on link "Usuários" at bounding box center [140, 181] width 149 height 39
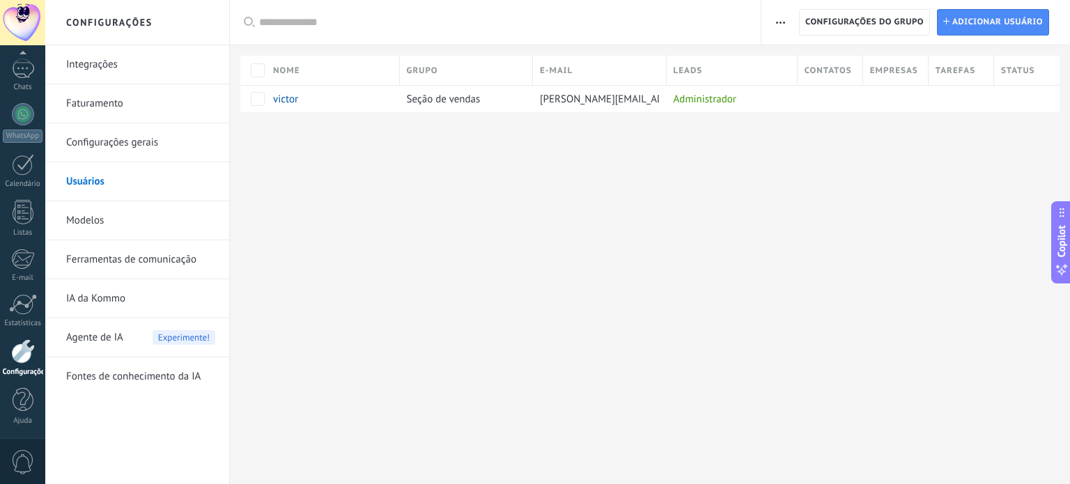
click at [787, 22] on button "button" at bounding box center [780, 22] width 20 height 26
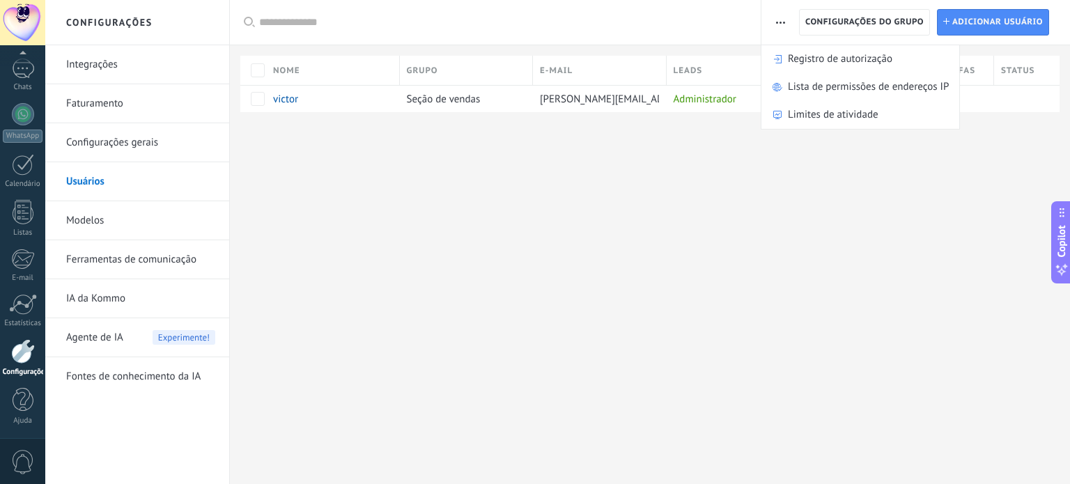
click at [787, 22] on button "button" at bounding box center [780, 22] width 20 height 26
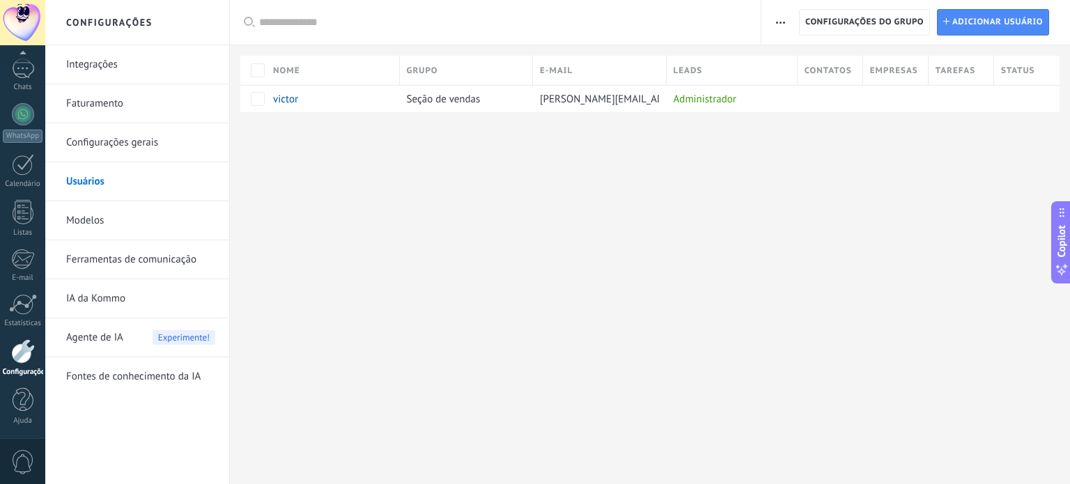
click at [118, 139] on link "Configurações gerais" at bounding box center [140, 142] width 149 height 39
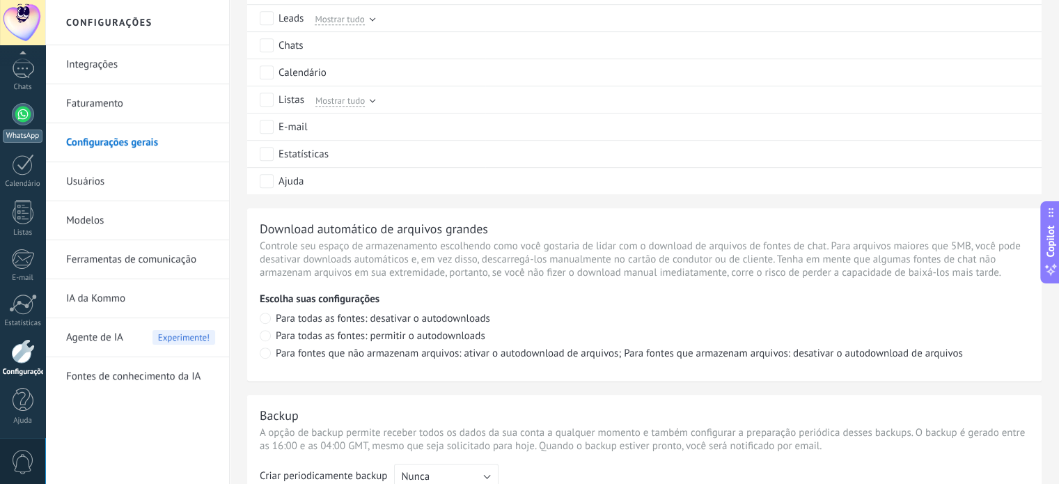
scroll to position [905, 0]
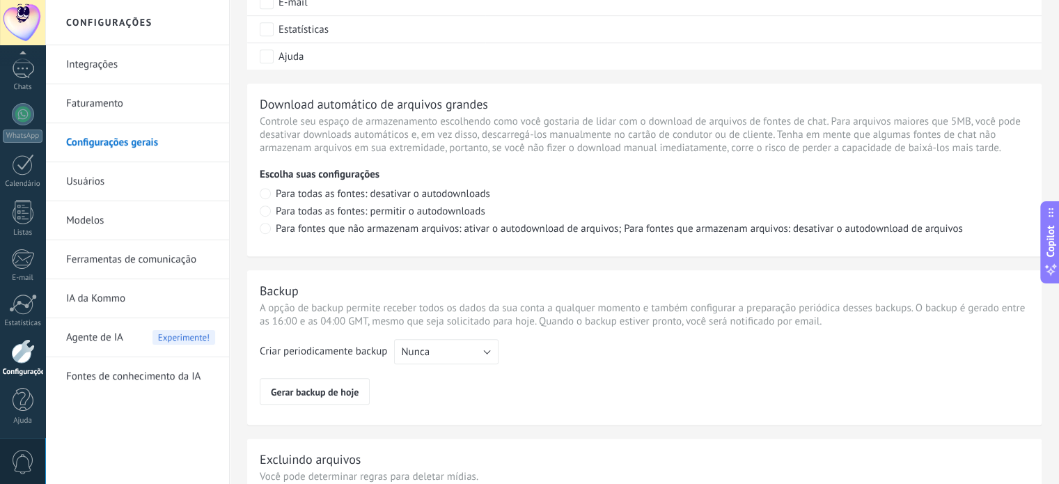
click at [125, 110] on link "Faturamento" at bounding box center [140, 103] width 149 height 39
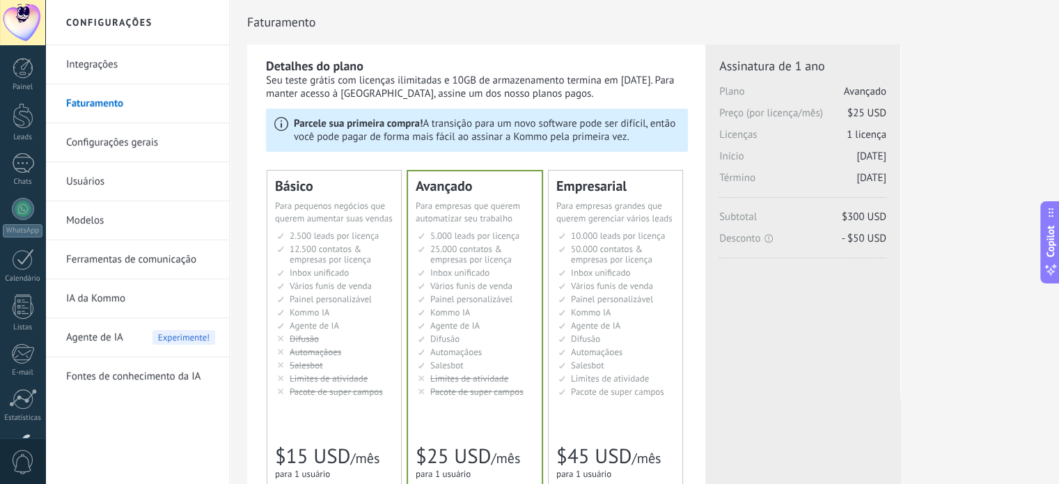
click at [102, 61] on link "Integrações" at bounding box center [140, 64] width 149 height 39
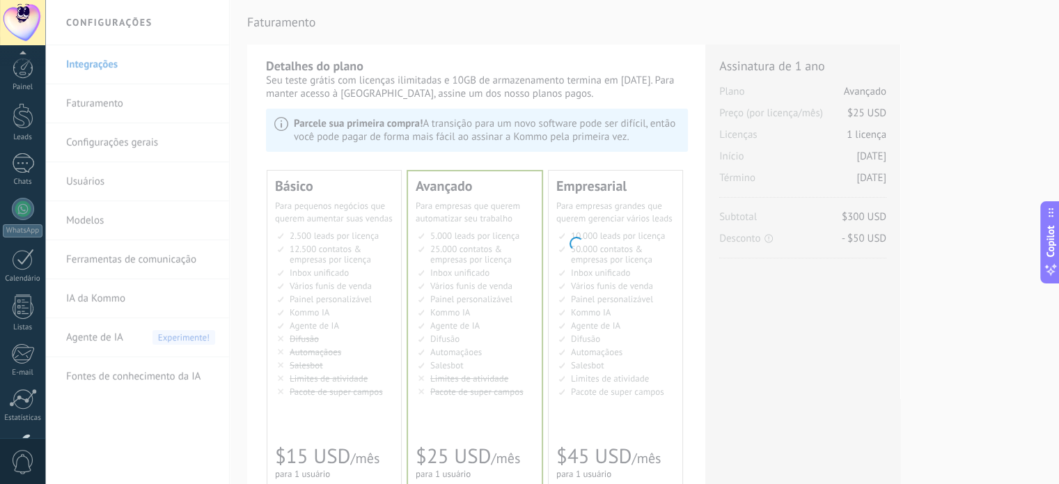
scroll to position [95, 0]
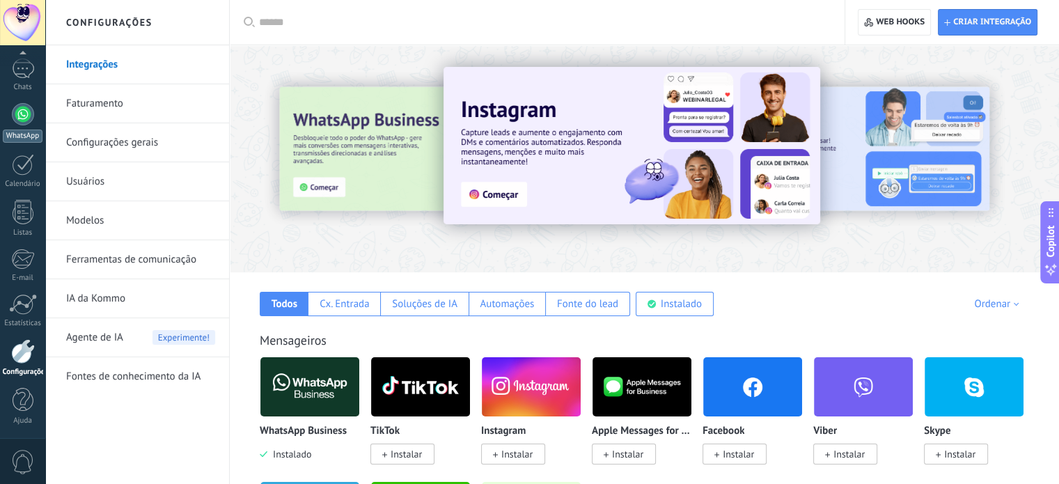
click at [27, 116] on div at bounding box center [23, 114] width 22 height 22
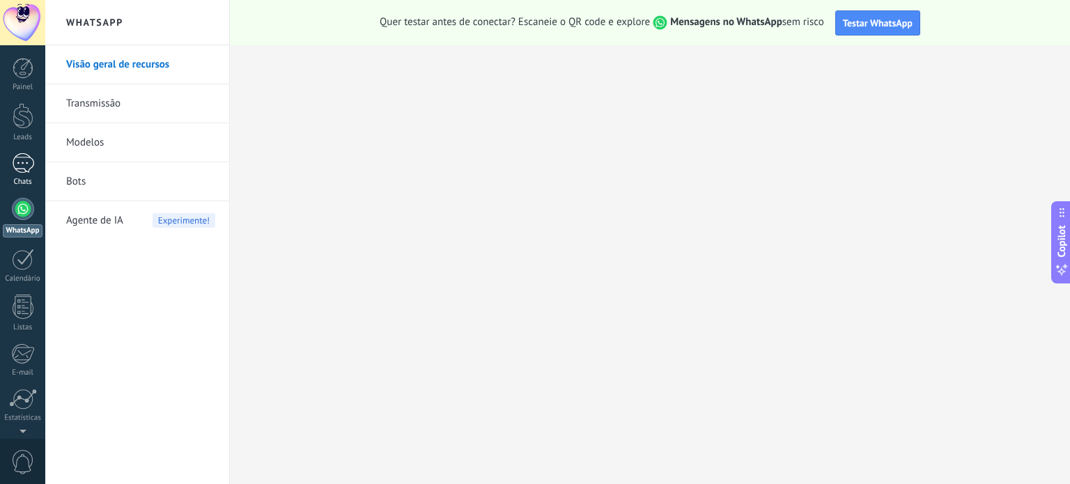
click at [26, 165] on div at bounding box center [23, 163] width 22 height 20
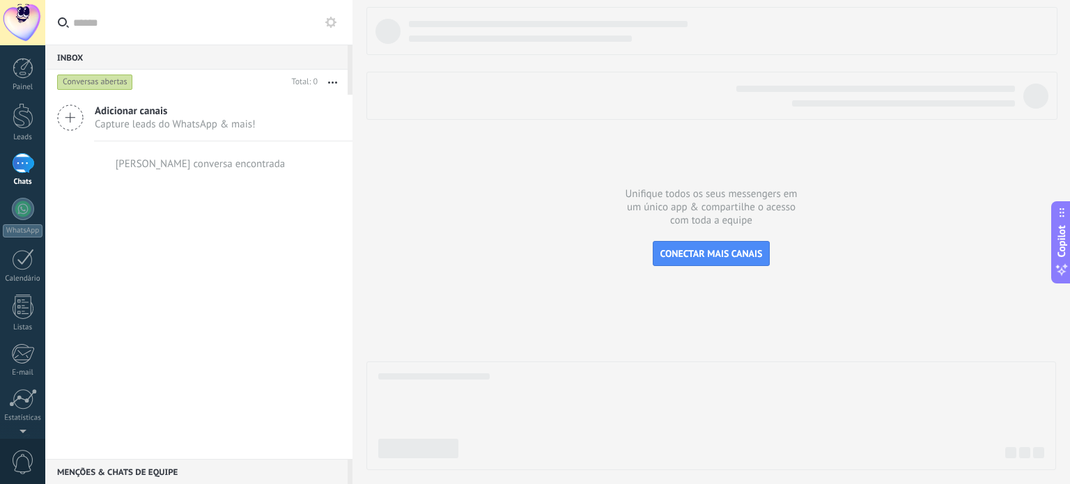
click at [189, 164] on div "[PERSON_NAME] conversa encontrada" at bounding box center [201, 163] width 170 height 13
click at [217, 122] on span "Capture leads do WhatsApp & mais!" at bounding box center [175, 124] width 161 height 13
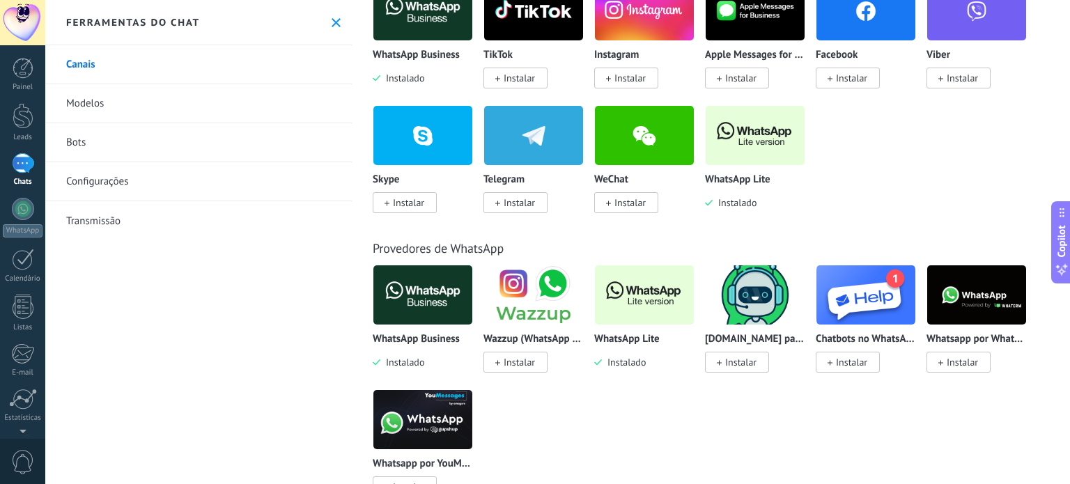
scroll to position [279, 0]
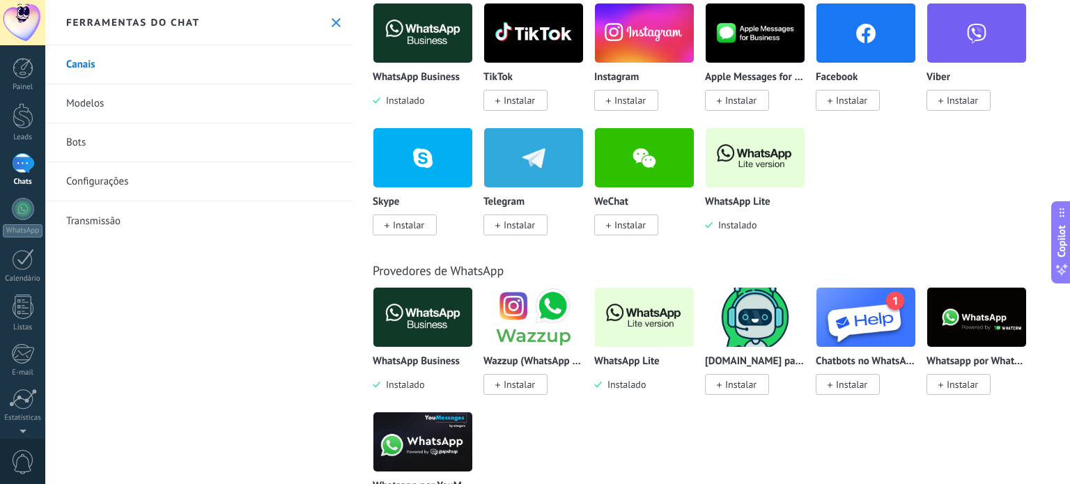
click at [776, 166] on img at bounding box center [754, 158] width 99 height 68
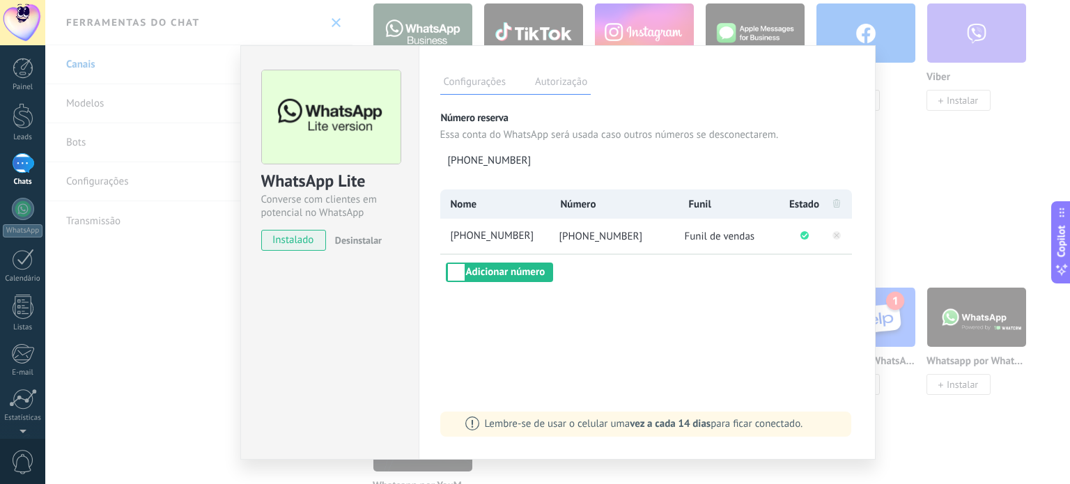
click at [573, 76] on label "Autorização" at bounding box center [560, 84] width 59 height 20
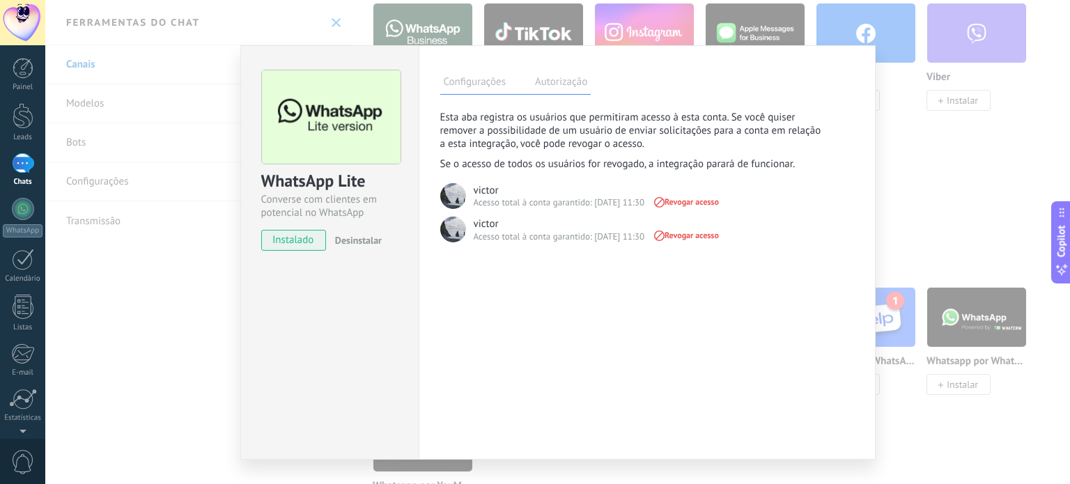
click at [479, 76] on label "Configurações" at bounding box center [474, 84] width 69 height 20
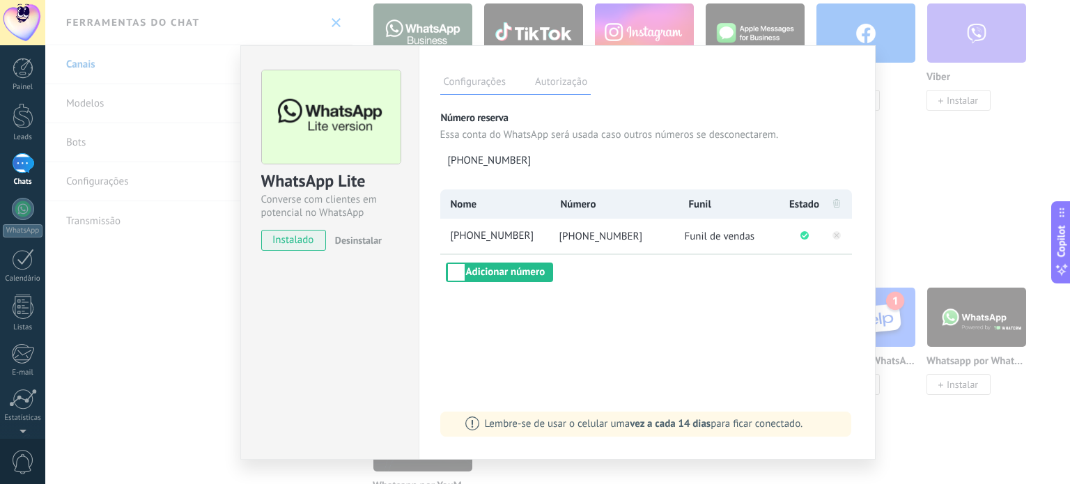
click at [925, 178] on div "WhatsApp Lite Converse com clientes em potencial no WhatsApp instalado Desinsta…" at bounding box center [557, 242] width 1024 height 484
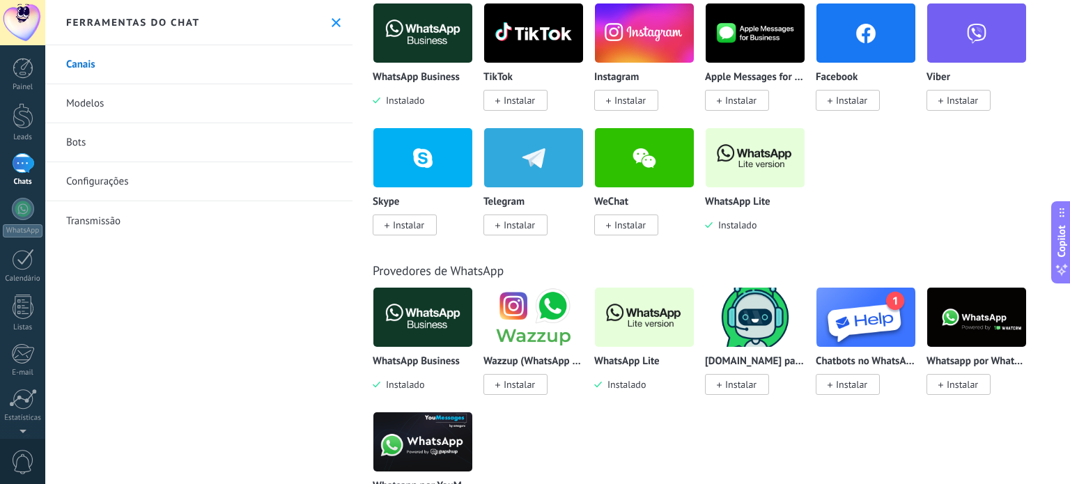
click at [143, 91] on link "Modelos" at bounding box center [198, 103] width 307 height 39
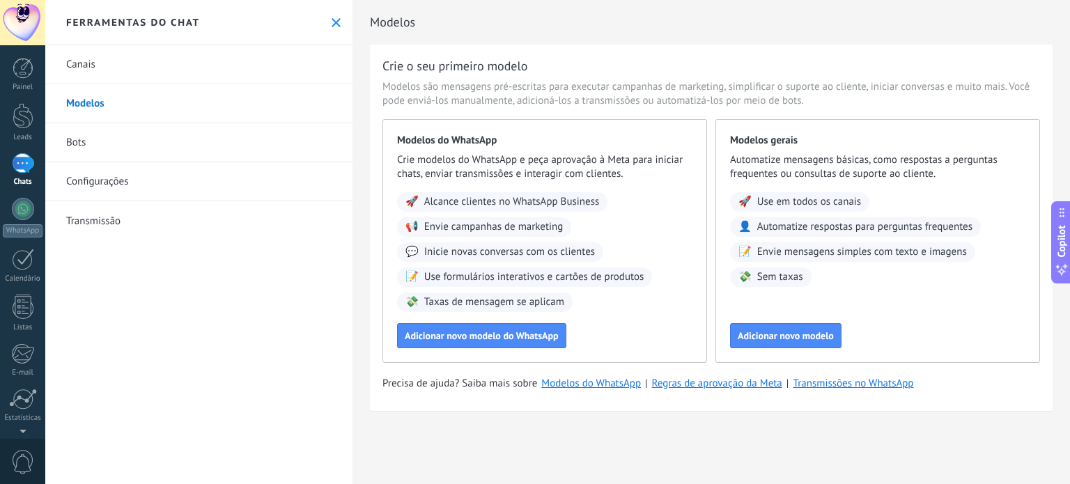
click at [104, 141] on link "Bots" at bounding box center [198, 142] width 307 height 39
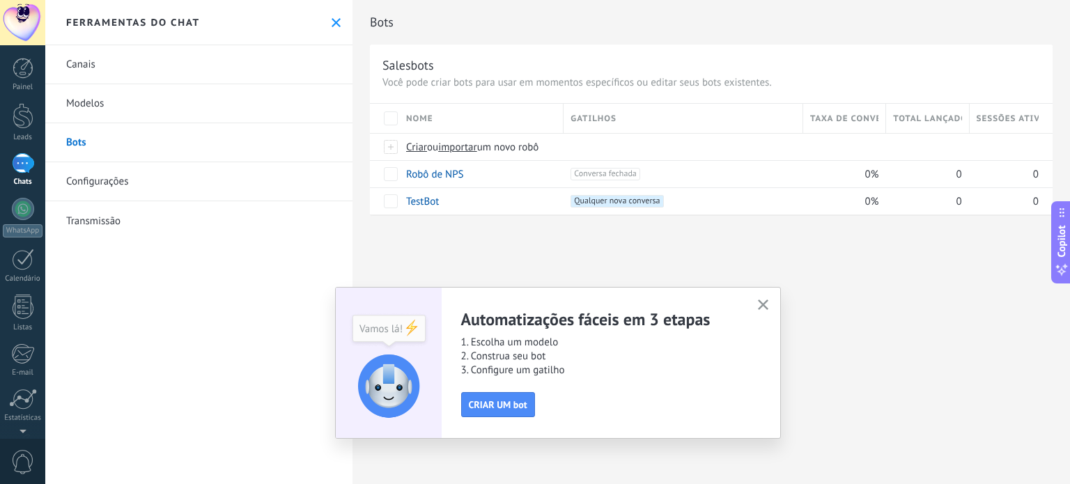
click at [758, 309] on span "button" at bounding box center [763, 305] width 10 height 12
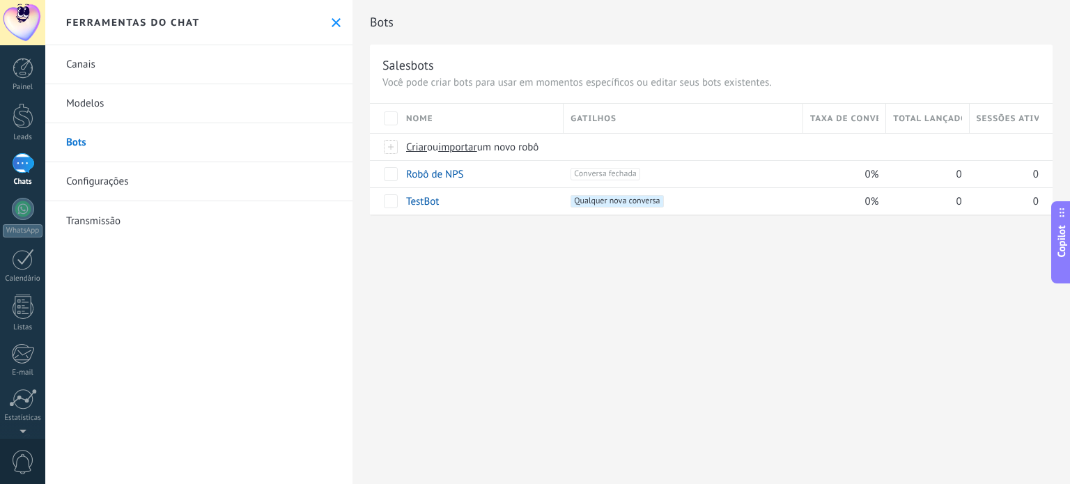
click at [27, 159] on div at bounding box center [23, 163] width 22 height 20
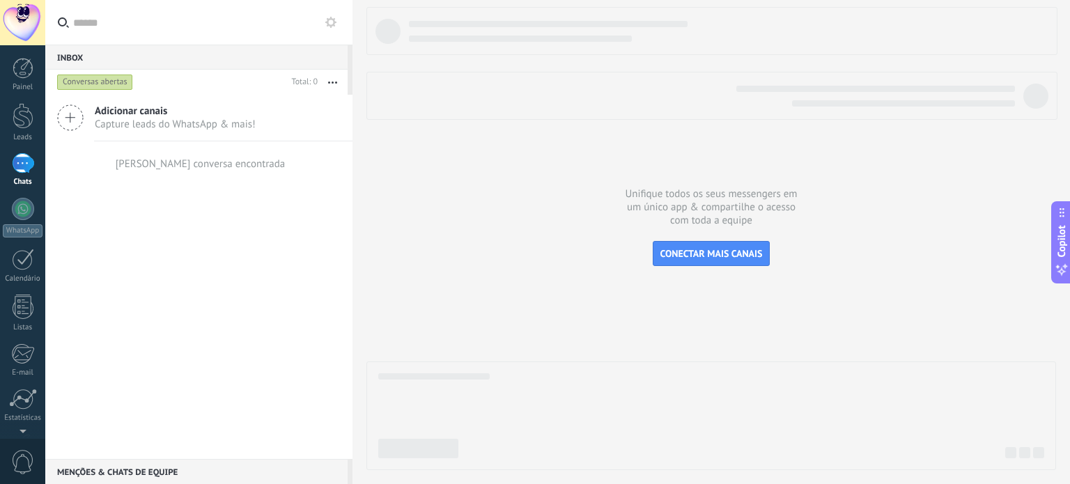
click at [336, 81] on button "button" at bounding box center [333, 82] width 30 height 25
click at [336, 81] on icon "button" at bounding box center [332, 82] width 9 height 2
click at [145, 77] on div "Conversas abertas" at bounding box center [170, 82] width 232 height 25
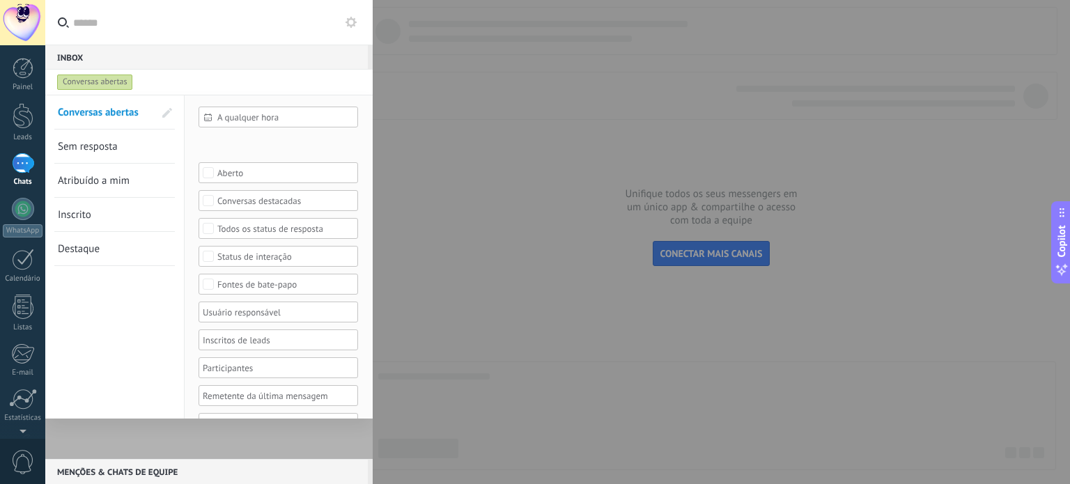
click at [114, 180] on span "Atribuído a mim" at bounding box center [94, 180] width 72 height 13
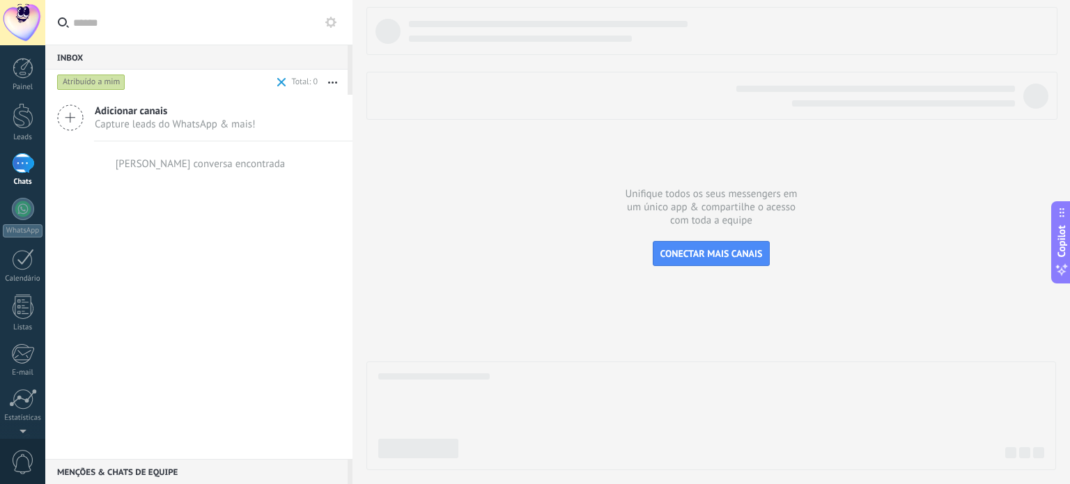
click at [278, 86] on span at bounding box center [281, 82] width 9 height 9
click at [22, 215] on div at bounding box center [23, 209] width 22 height 22
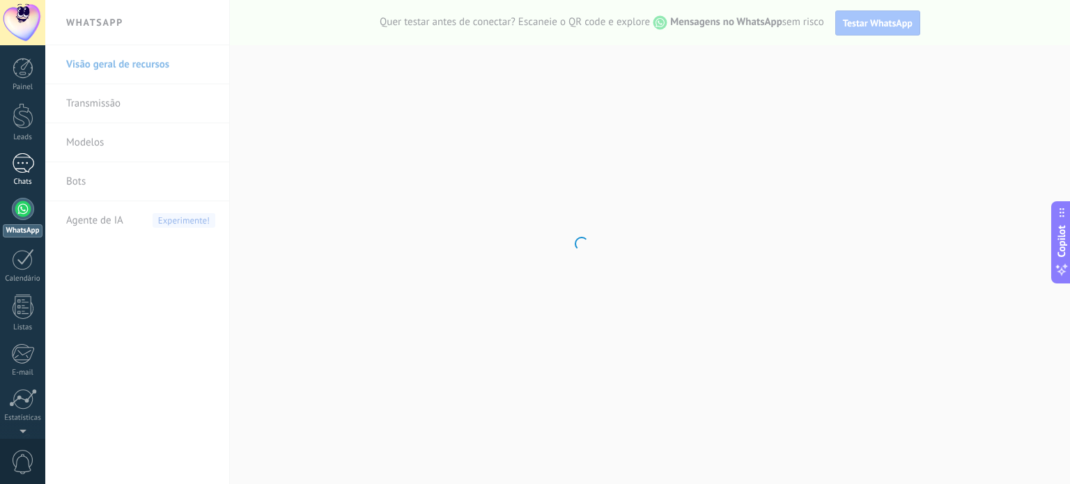
click at [26, 172] on div at bounding box center [23, 163] width 22 height 20
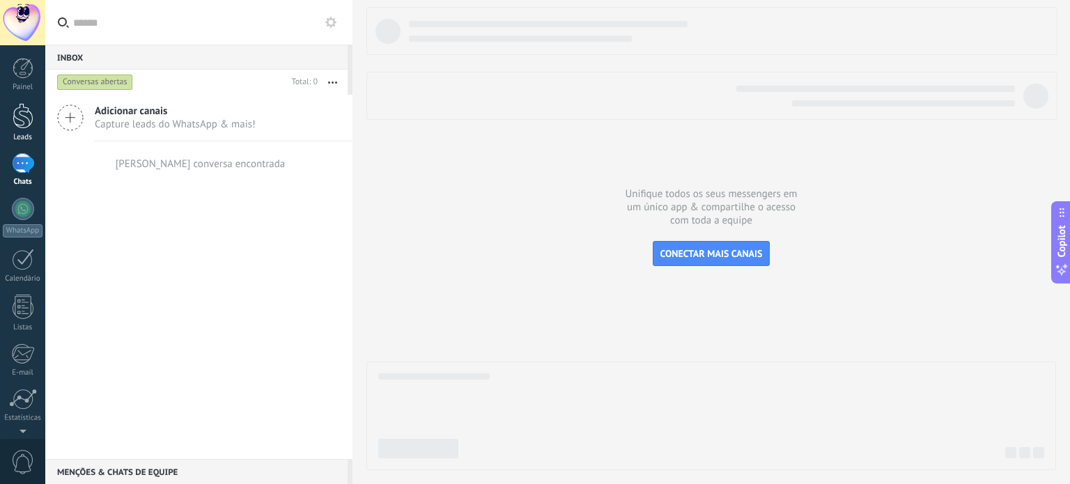
click at [28, 120] on div at bounding box center [23, 116] width 21 height 26
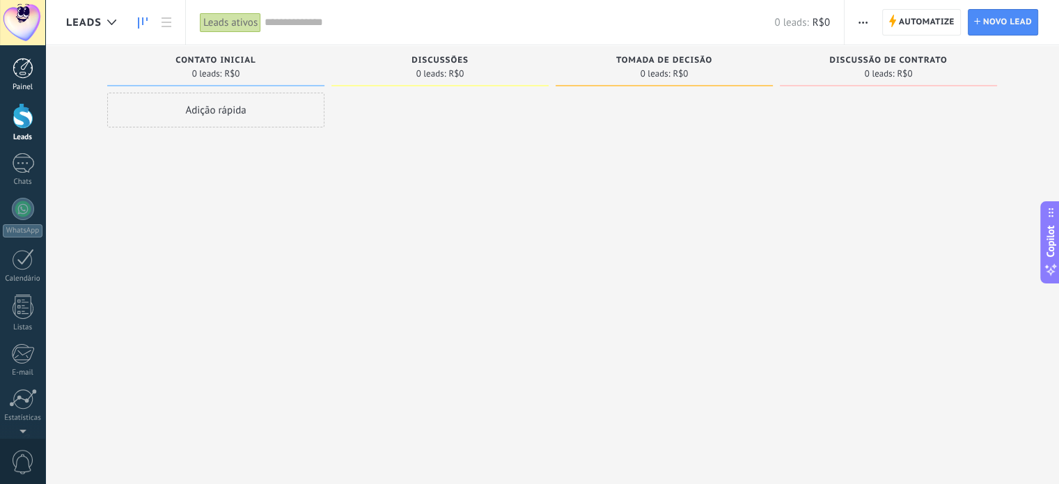
click at [19, 65] on div at bounding box center [23, 68] width 21 height 21
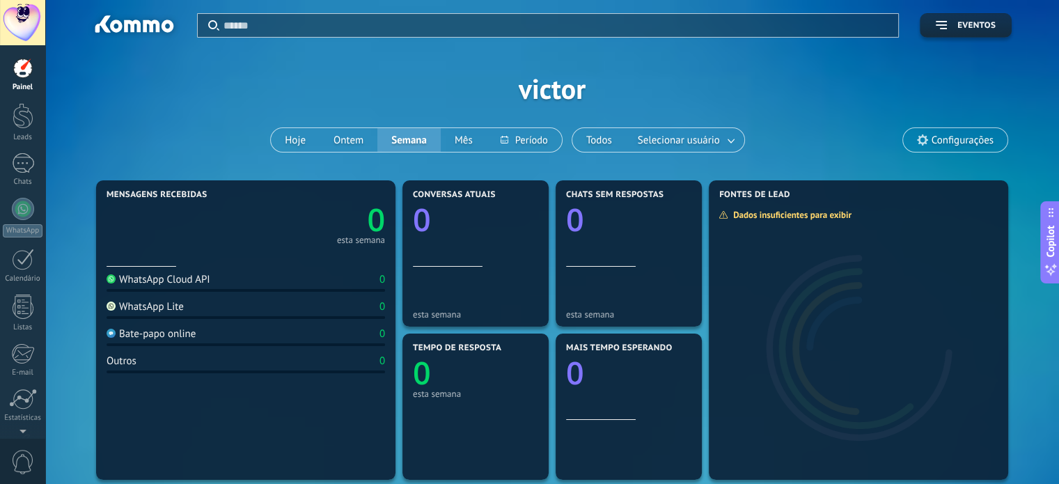
click at [228, 108] on div "Aplicar Eventos [PERSON_NAME] Ontem Semana Mês Todos Selecionar usuário Configu…" at bounding box center [552, 88] width 972 height 177
click at [28, 117] on div at bounding box center [23, 116] width 21 height 26
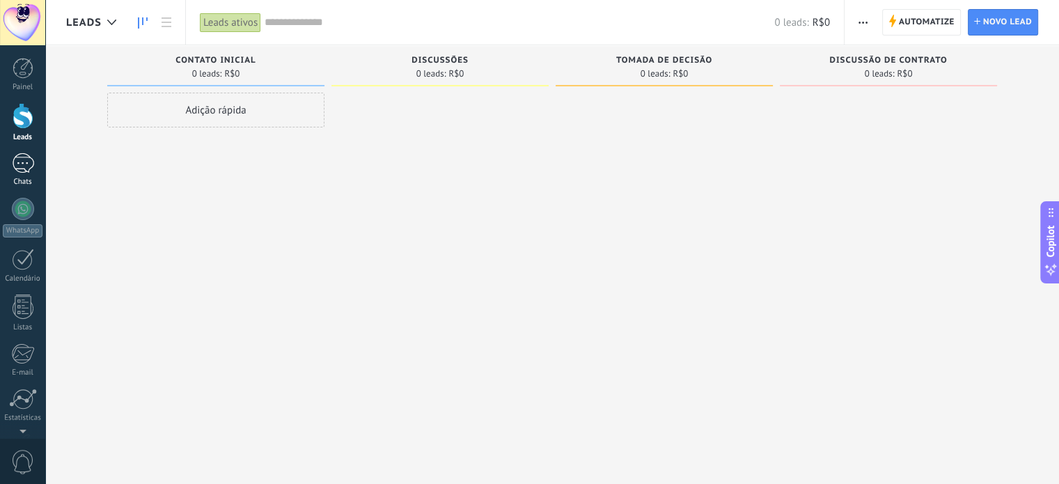
click at [25, 164] on div at bounding box center [23, 163] width 22 height 20
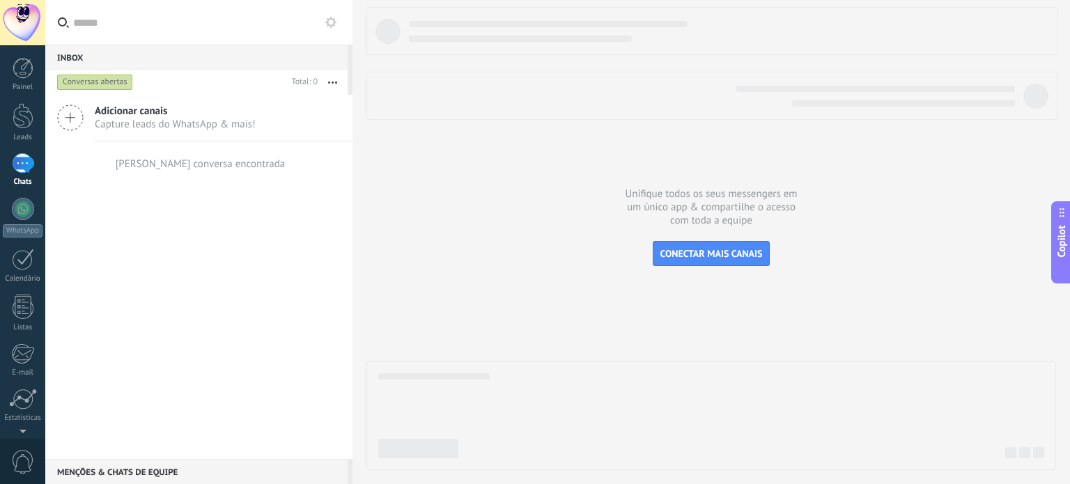
click at [65, 117] on icon at bounding box center [70, 117] width 26 height 26
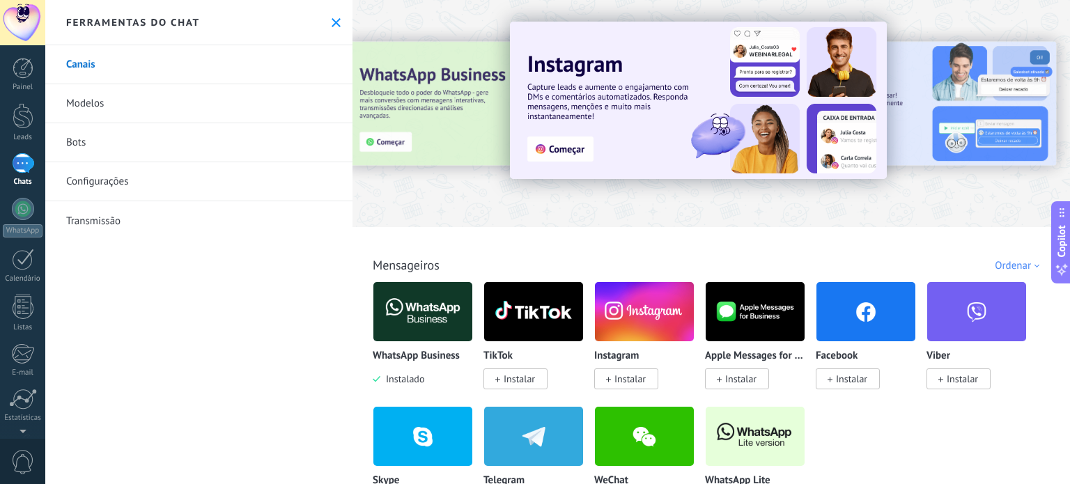
click at [84, 61] on link "Canais" at bounding box center [198, 64] width 307 height 39
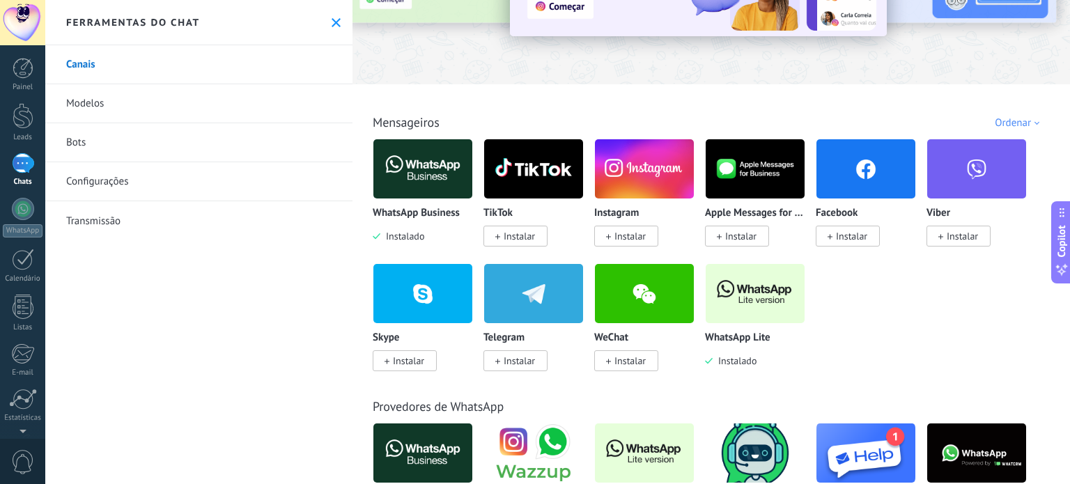
scroll to position [209, 0]
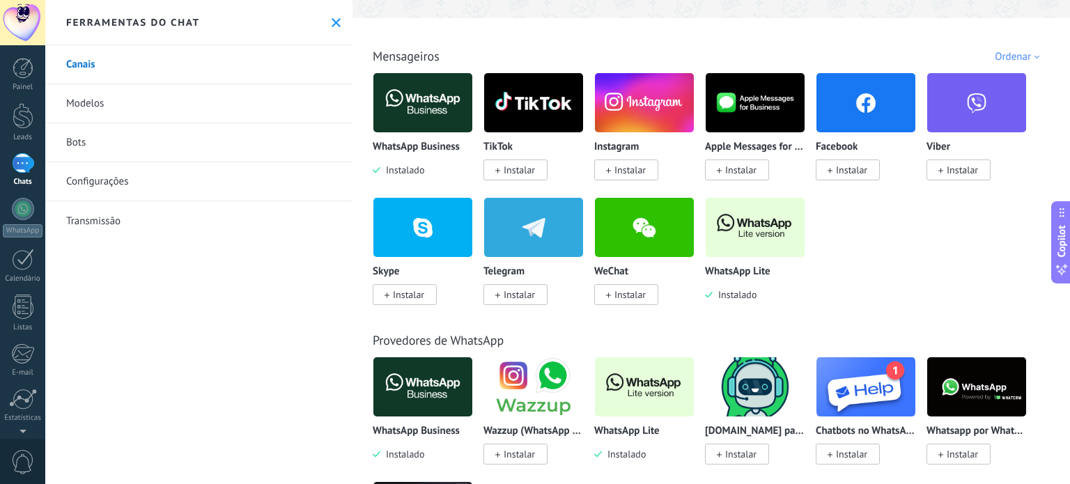
click at [765, 211] on img at bounding box center [754, 228] width 99 height 68
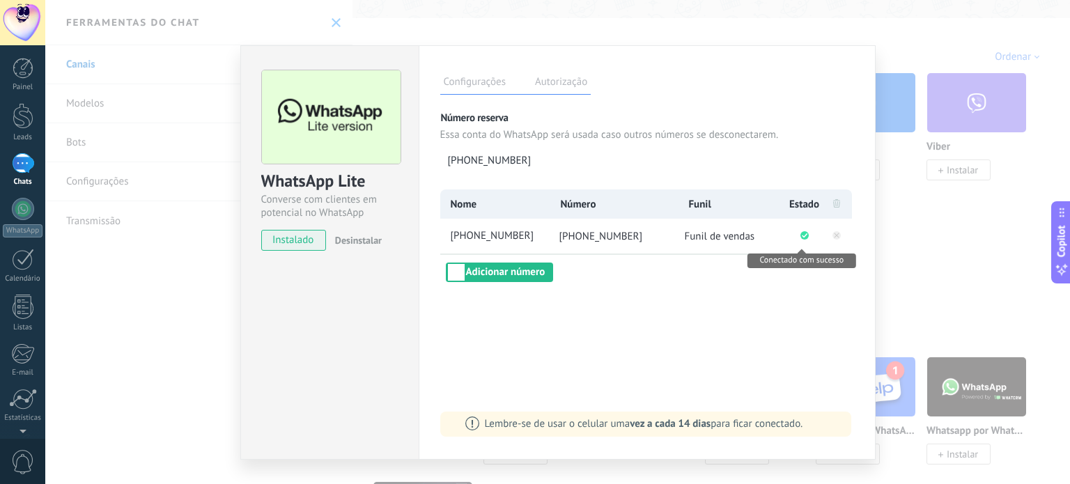
click at [800, 237] on circle "Conectado com sucesso" at bounding box center [804, 235] width 8 height 8
click at [549, 231] on li "[PHONE_NUMBER]" at bounding box center [614, 236] width 130 height 35
click at [526, 233] on span "[PHONE_NUMBER]" at bounding box center [498, 236] width 101 height 15
click at [607, 269] on div "**********" at bounding box center [647, 235] width 414 height 93
click at [567, 78] on label "Autorização" at bounding box center [560, 84] width 59 height 20
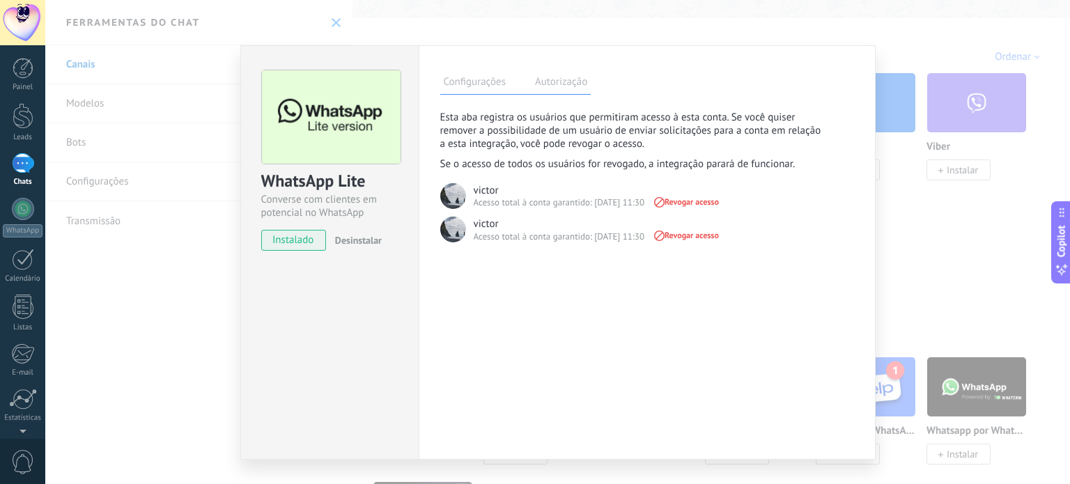
click at [489, 80] on label "Configurações" at bounding box center [474, 84] width 69 height 20
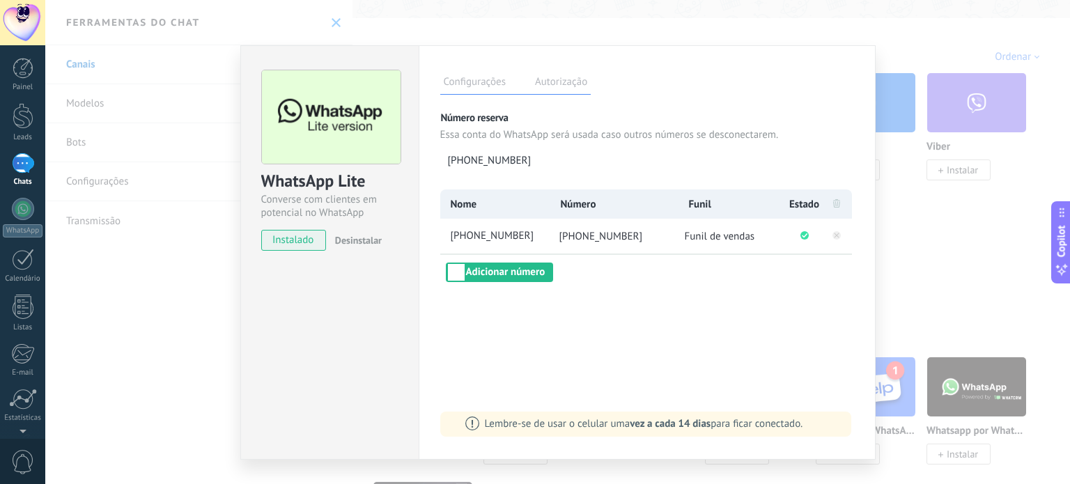
click at [940, 196] on div "WhatsApp Lite Converse com clientes em potencial no WhatsApp instalado Desinsta…" at bounding box center [557, 242] width 1024 height 484
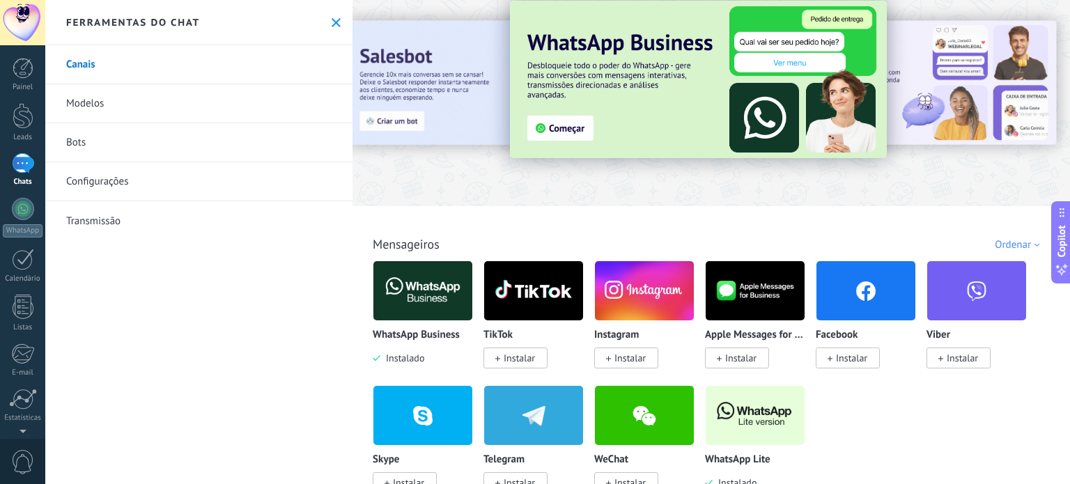
scroll to position [0, 0]
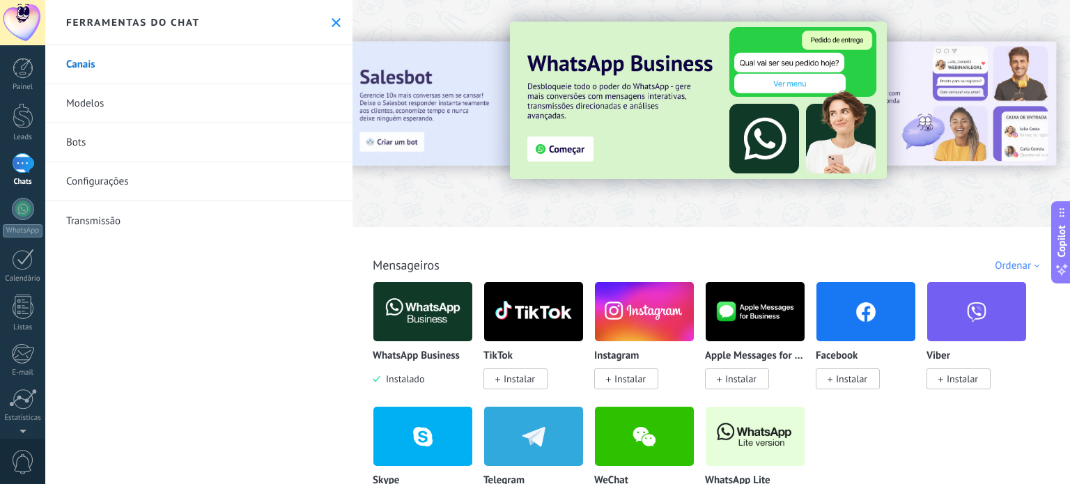
click at [110, 99] on link "Modelos" at bounding box center [198, 103] width 307 height 39
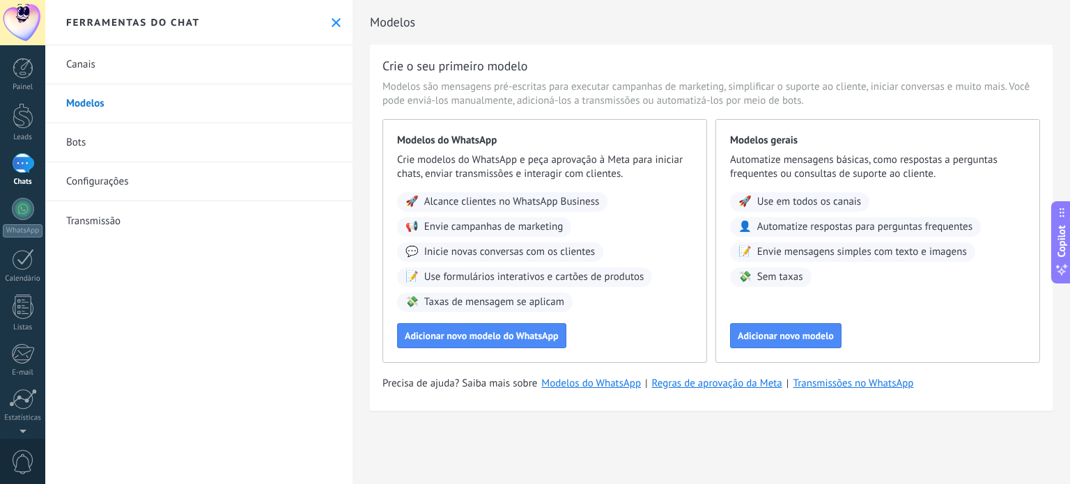
click at [147, 141] on link "Bots" at bounding box center [198, 142] width 307 height 39
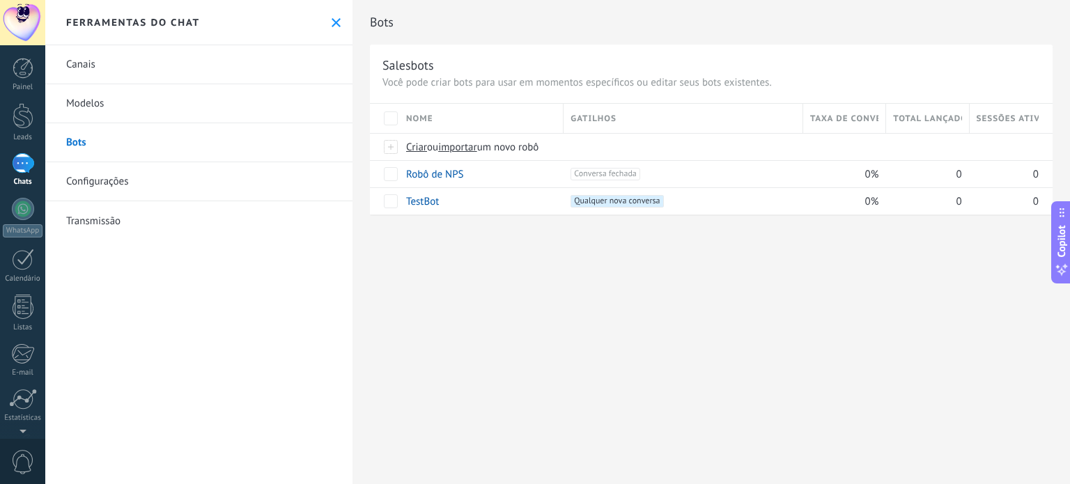
click at [122, 187] on link "Configurações" at bounding box center [198, 181] width 307 height 39
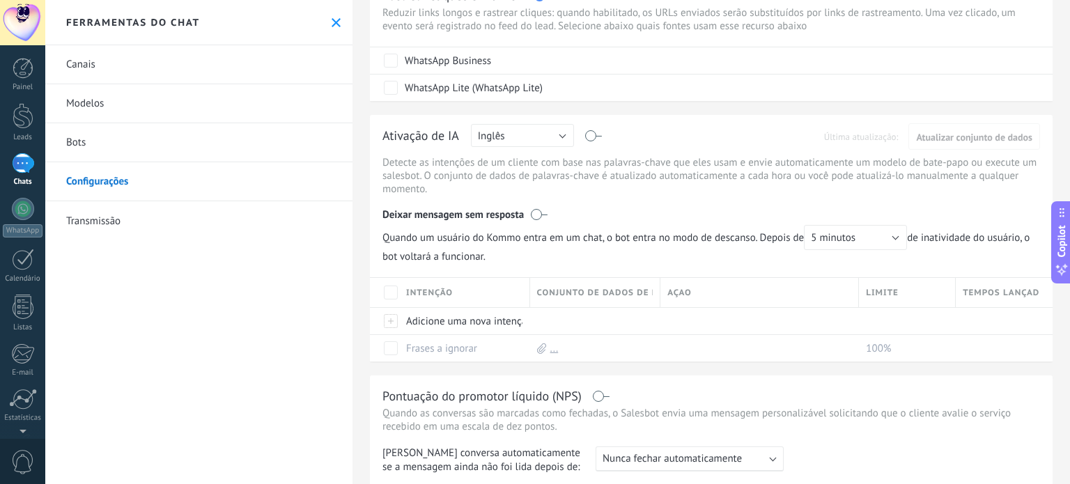
scroll to position [139, 0]
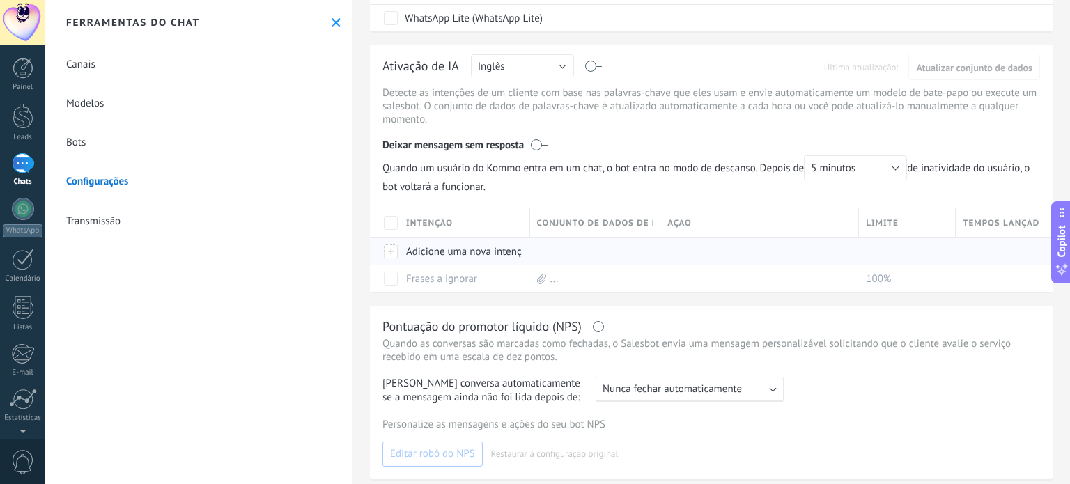
click at [390, 256] on div at bounding box center [391, 251] width 15 height 13
click at [786, 256] on div at bounding box center [756, 251] width 192 height 26
drag, startPoint x: 602, startPoint y: 260, endPoint x: 606, endPoint y: 272, distance: 12.6
click at [602, 260] on div at bounding box center [592, 251] width 124 height 26
click at [663, 339] on p "Quando as conversas são marcadas como fechadas, o Salesbot envia uma mensagem p…" at bounding box center [710, 350] width 657 height 26
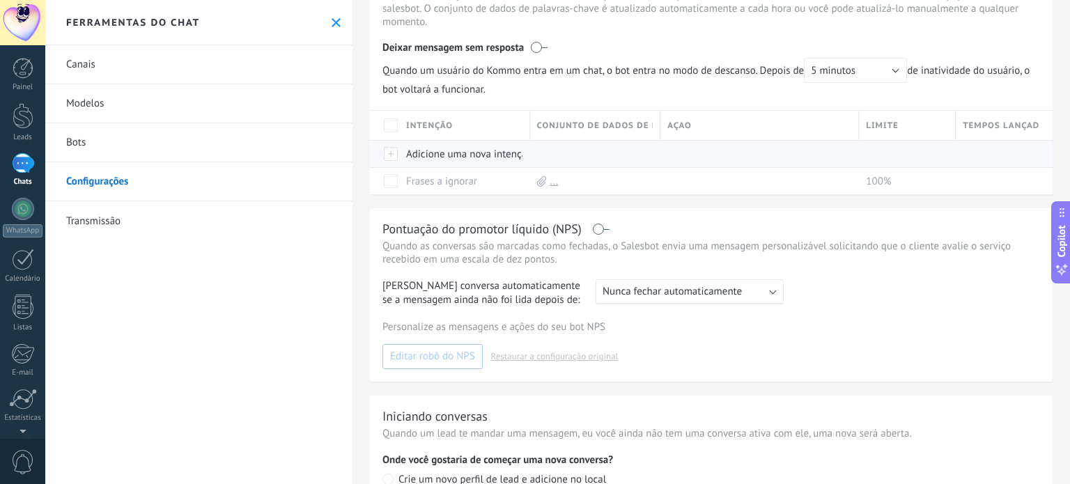
scroll to position [153, 0]
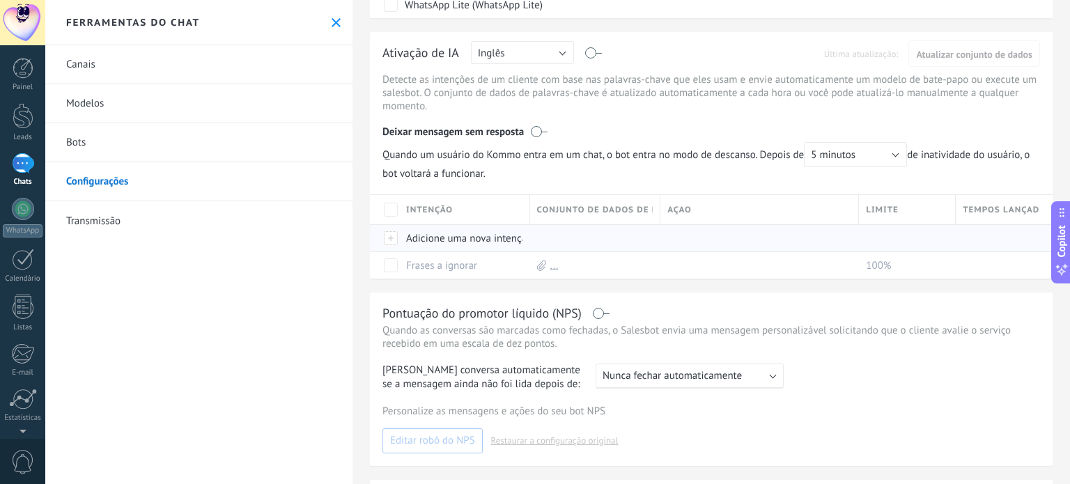
click at [575, 239] on div at bounding box center [592, 238] width 124 height 26
click at [534, 330] on p "Quando as conversas são marcadas como fechadas, o Salesbot envia uma mensagem p…" at bounding box center [710, 337] width 657 height 26
click at [490, 239] on div "Adicione uma nova intenção" at bounding box center [461, 238] width 124 height 26
type input "********"
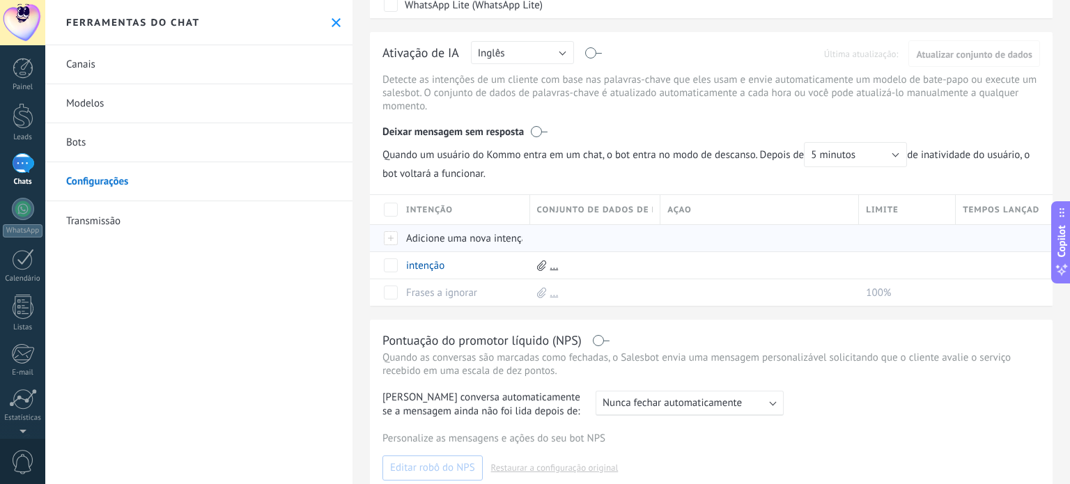
click at [571, 237] on div at bounding box center [592, 238] width 124 height 26
drag, startPoint x: 638, startPoint y: 382, endPoint x: 616, endPoint y: 344, distance: 44.3
click at [638, 380] on div "Pontuação do promotor líquido (NPS) Quando as conversas são marcadas como fecha…" at bounding box center [711, 406] width 682 height 173
click at [626, 209] on span "Conjunto de dados de palavras-chave" at bounding box center [595, 209] width 116 height 13
click at [150, 213] on link "Transmissão" at bounding box center [198, 220] width 307 height 39
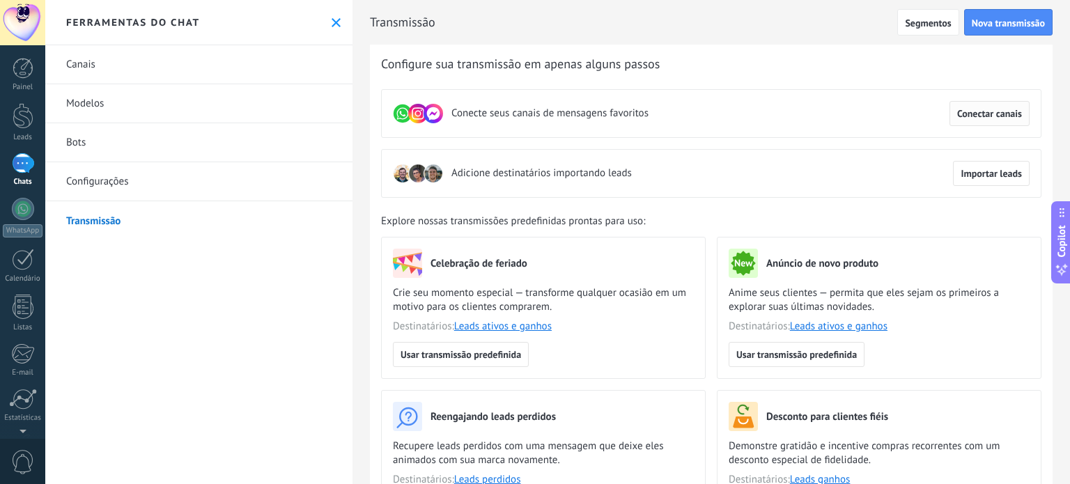
click at [972, 116] on span "Conectar canais" at bounding box center [989, 114] width 65 height 10
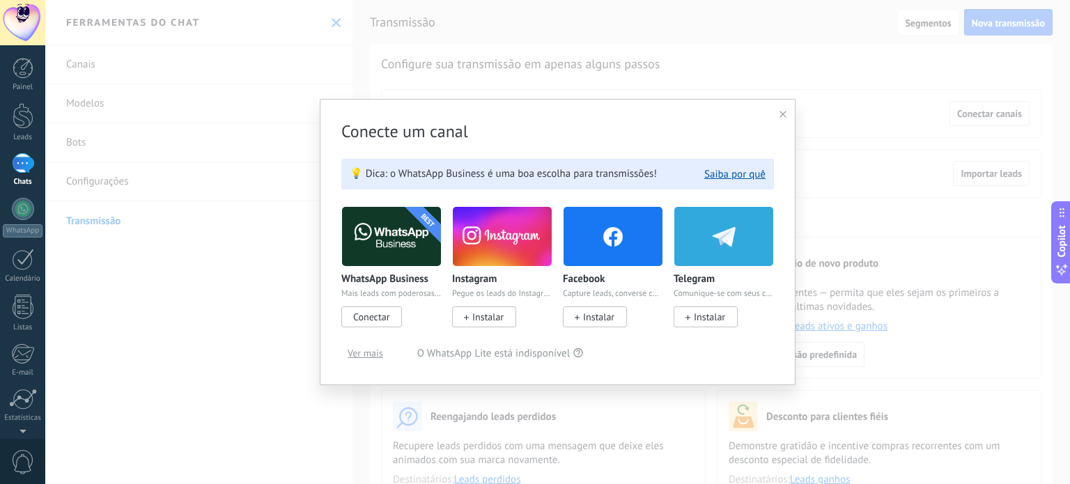
click at [783, 111] on icon at bounding box center [782, 114] width 7 height 7
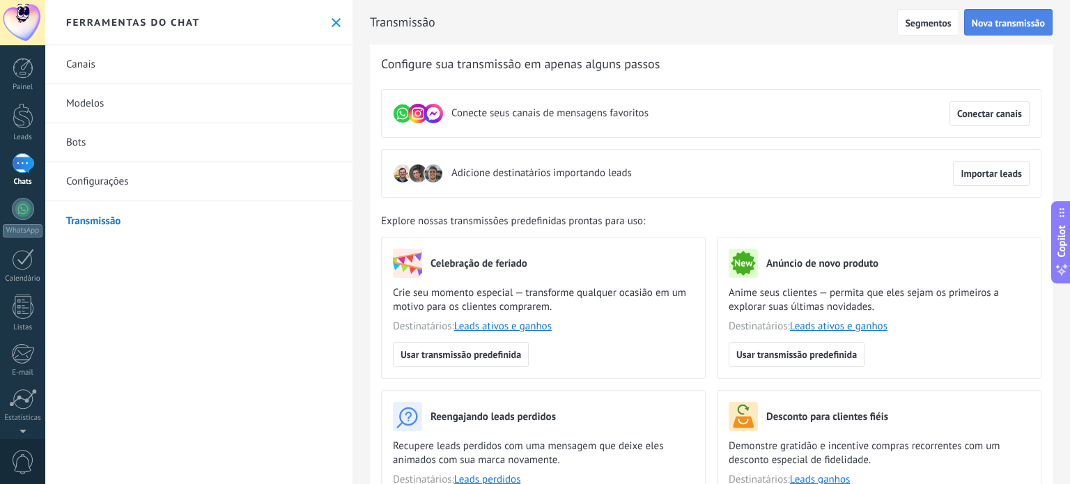
click at [1005, 18] on span "Nova transmissão" at bounding box center [1007, 23] width 73 height 10
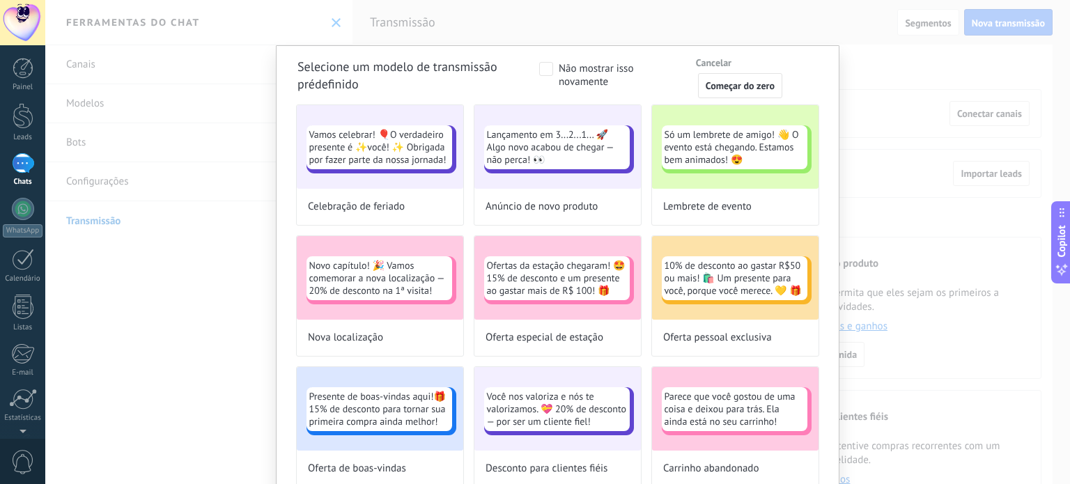
click at [657, 19] on div "Selecione um modelo de transmissão prédefinido Não mostrar isso novamente Cance…" at bounding box center [557, 242] width 1024 height 484
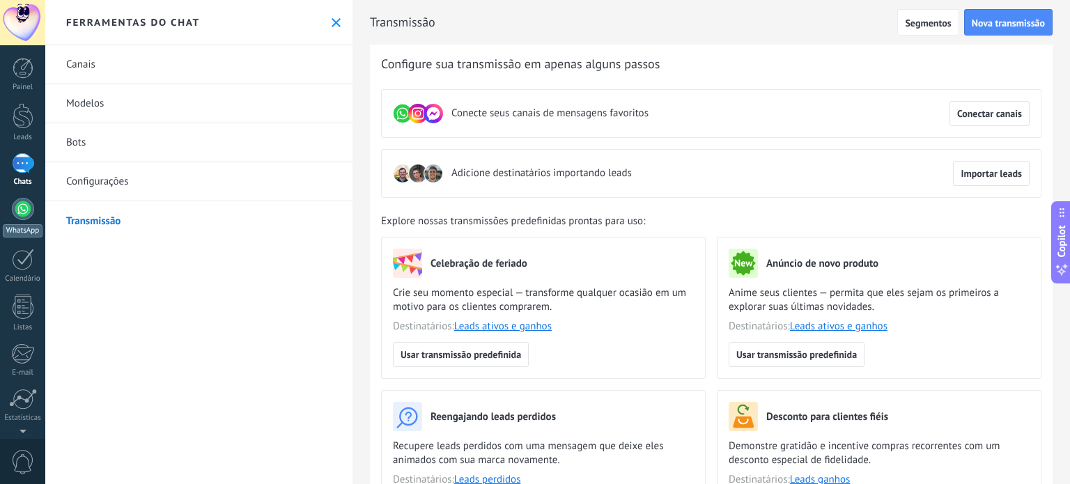
click at [33, 208] on div at bounding box center [23, 209] width 22 height 22
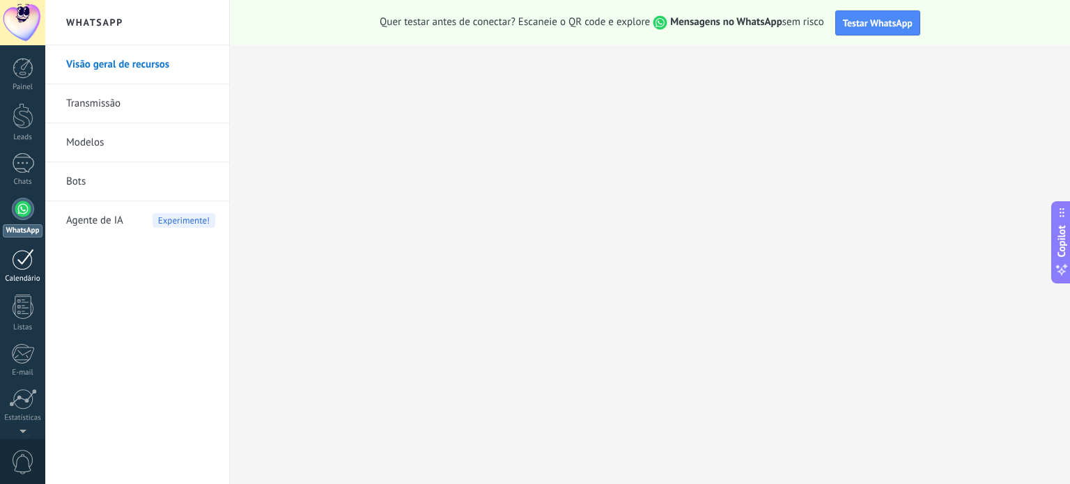
click at [0, 276] on link "Calendário" at bounding box center [22, 266] width 45 height 35
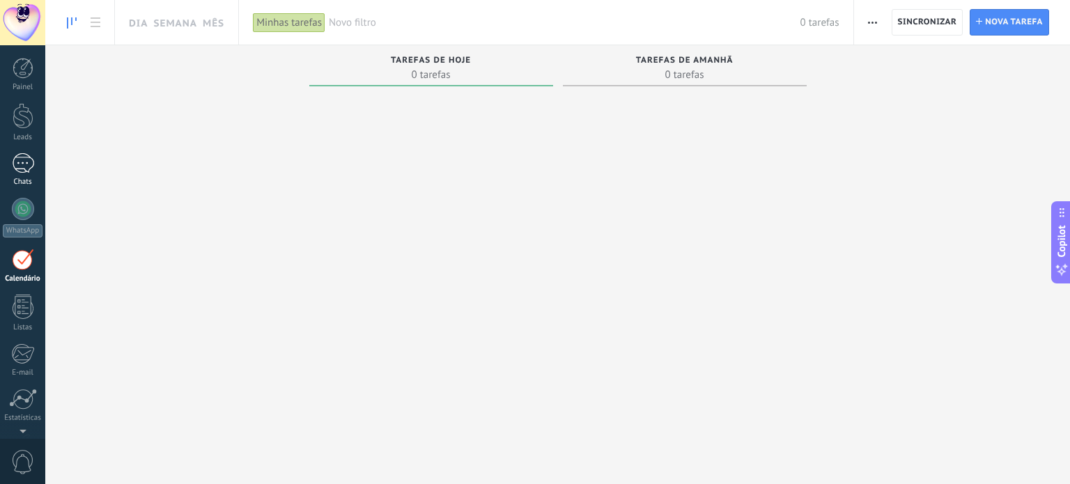
click at [22, 153] on div "Painel Leads Chats WhatsApp Clientes" at bounding box center [22, 296] width 45 height 476
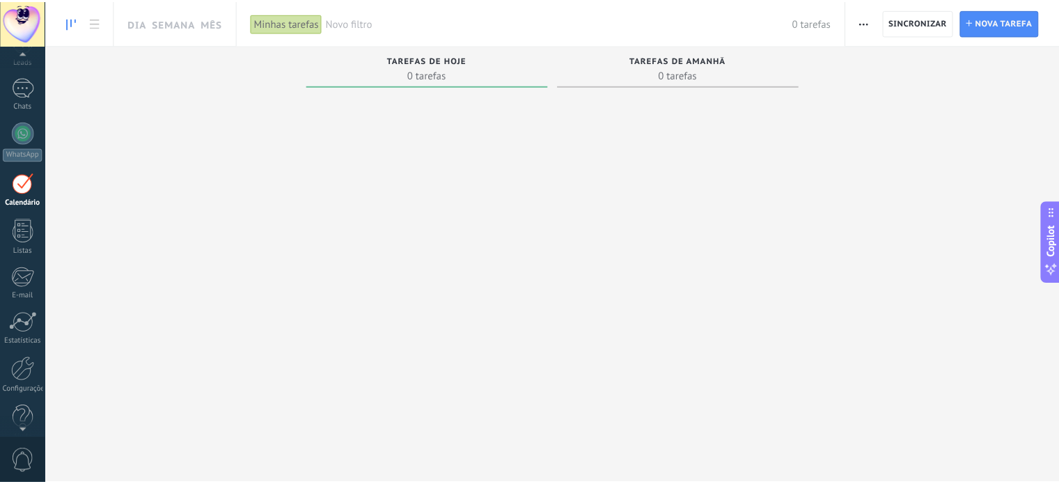
scroll to position [95, 0]
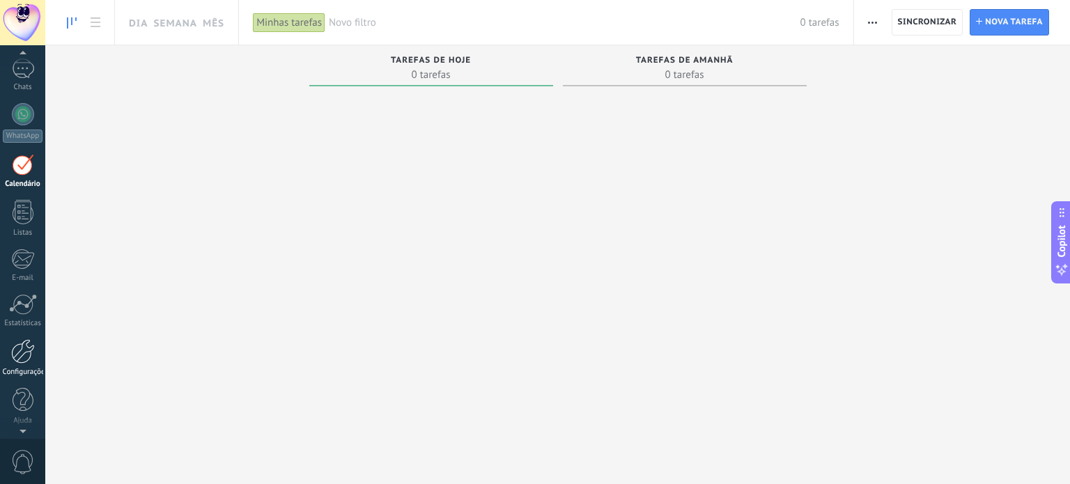
click at [19, 352] on div at bounding box center [23, 351] width 24 height 24
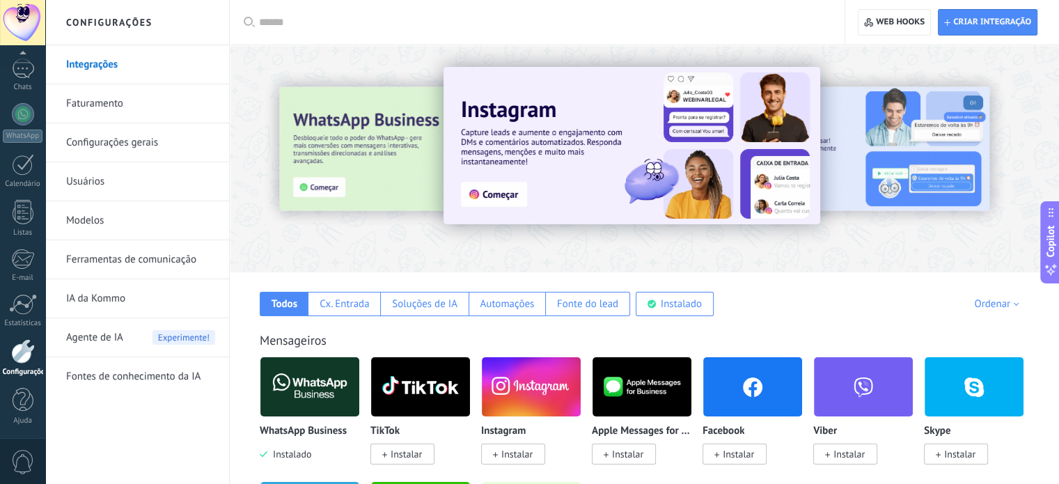
click at [107, 253] on link "Ferramentas de comunicação" at bounding box center [140, 259] width 149 height 39
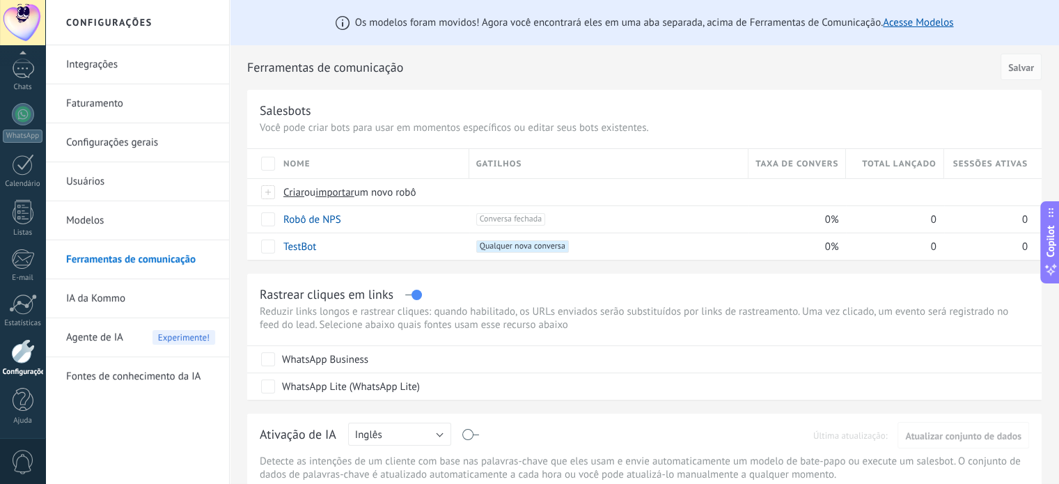
click at [109, 207] on link "Modelos" at bounding box center [140, 220] width 149 height 39
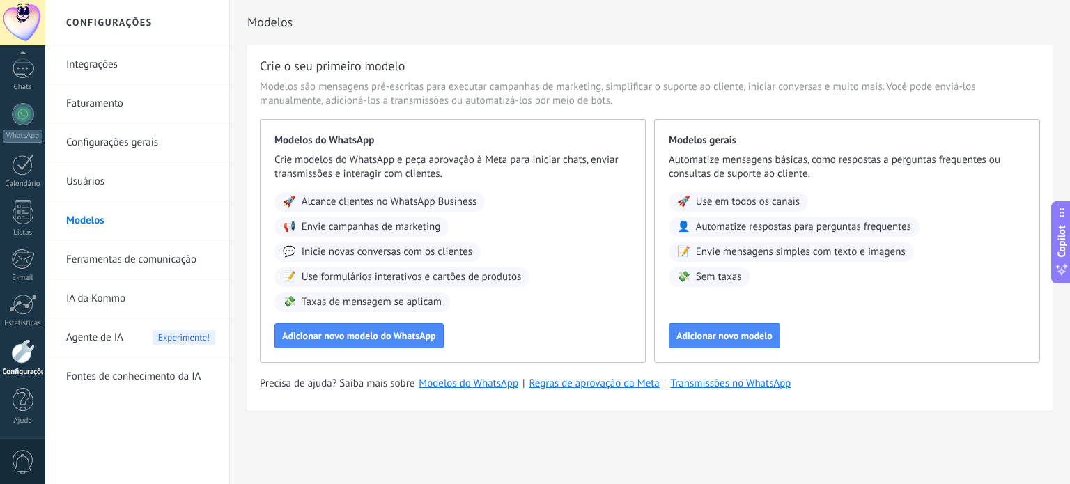
click at [107, 166] on link "Usuários" at bounding box center [140, 181] width 149 height 39
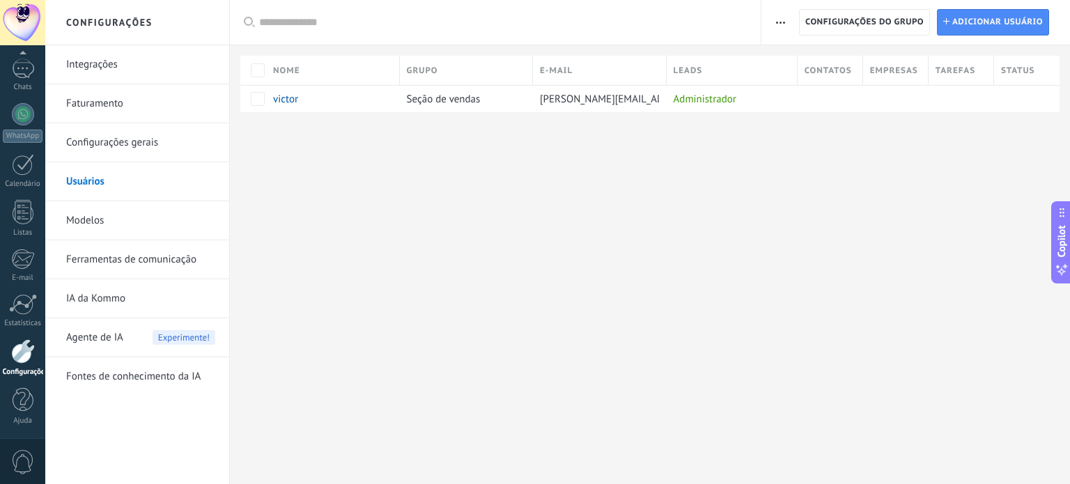
click at [112, 143] on link "Configurações gerais" at bounding box center [140, 142] width 149 height 39
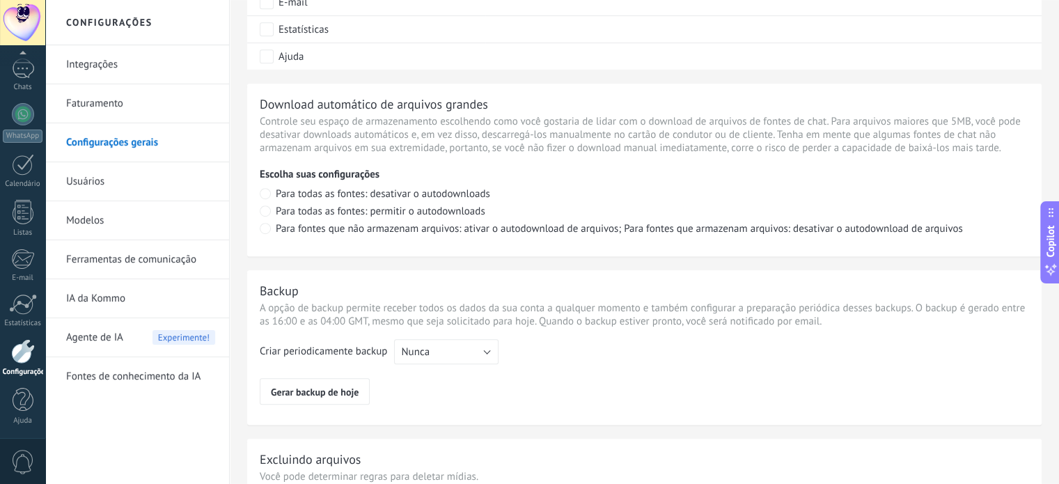
scroll to position [1039, 0]
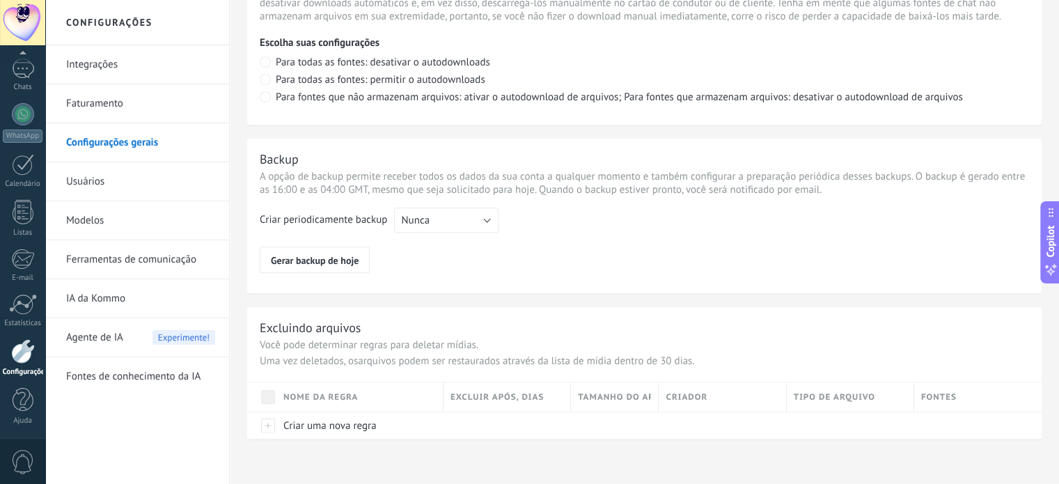
click at [120, 103] on link "Faturamento" at bounding box center [140, 103] width 149 height 39
